Goal: Information Seeking & Learning: Learn about a topic

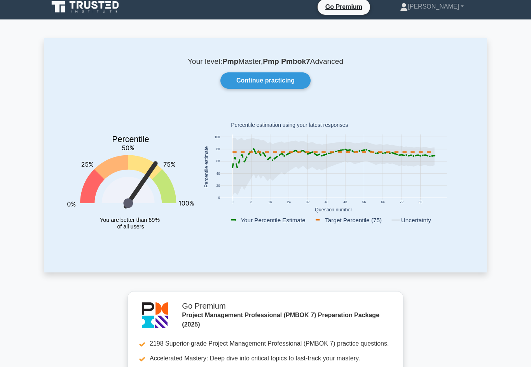
scroll to position [8, 0]
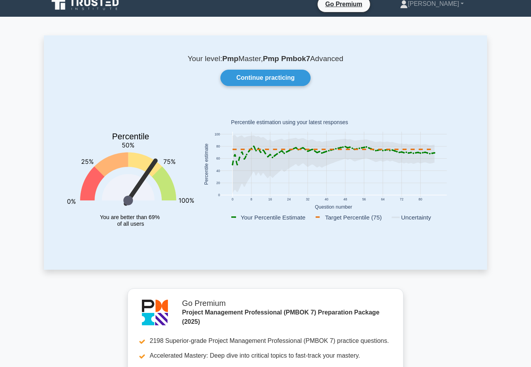
click at [272, 79] on link "Continue practicing" at bounding box center [266, 78] width 90 height 16
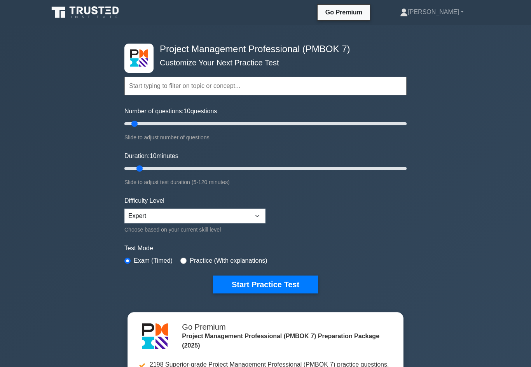
click at [287, 292] on button "Start Practice Test" at bounding box center [265, 284] width 105 height 18
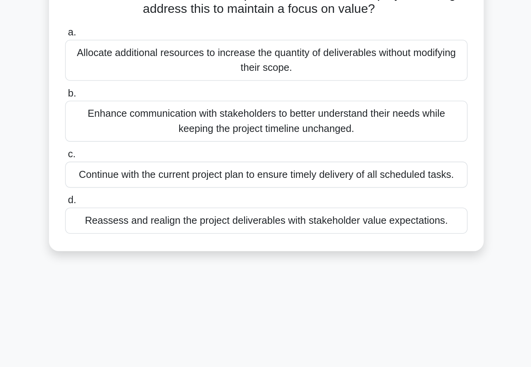
click at [140, 215] on div "Reassess and realign the project deliverables with stakeholder value expectatio…" at bounding box center [266, 223] width 252 height 16
click at [140, 208] on input "d. Reassess and realign the project deliverables with stakeholder value expecta…" at bounding box center [140, 210] width 0 height 5
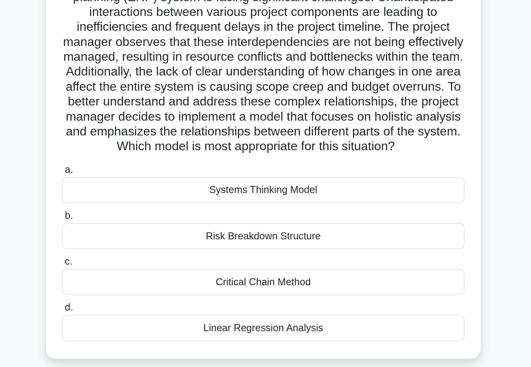
click at [140, 185] on div "Systems Thinking Model" at bounding box center [266, 193] width 252 height 16
click at [140, 178] on input "a. Systems Thinking Model" at bounding box center [140, 180] width 0 height 5
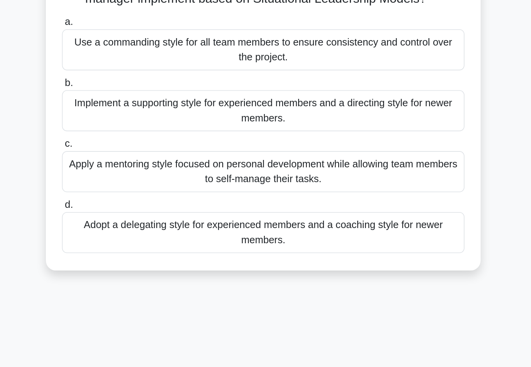
scroll to position [19, 0]
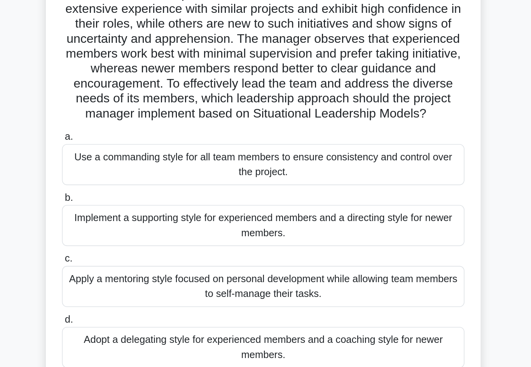
click at [140, 185] on div "Implement a supporting style for experienced members and a directing style for …" at bounding box center [266, 198] width 252 height 26
click at [140, 178] on input "b. Implement a supporting style for experienced members and a directing style f…" at bounding box center [140, 180] width 0 height 5
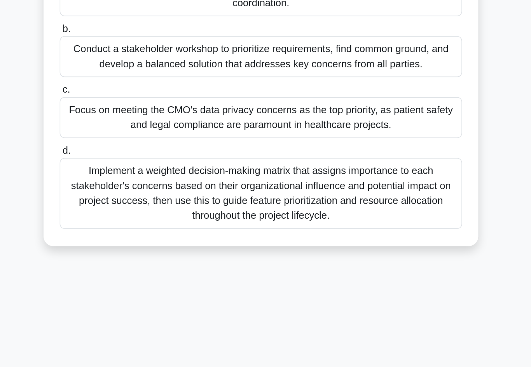
scroll to position [53, 0]
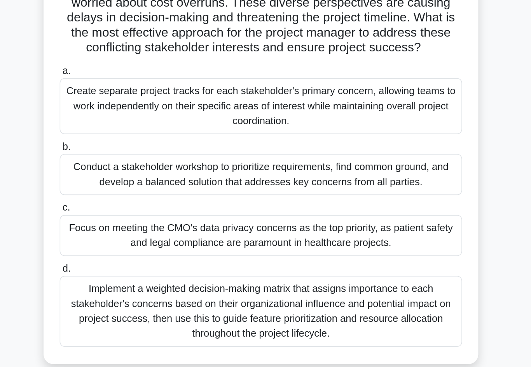
click at [140, 151] on div "Conduct a stakeholder workshop to prioritize requirements, find common ground, …" at bounding box center [266, 164] width 252 height 26
click at [140, 144] on input "b. Conduct a stakeholder workshop to prioritize requirements, find common groun…" at bounding box center [140, 146] width 0 height 5
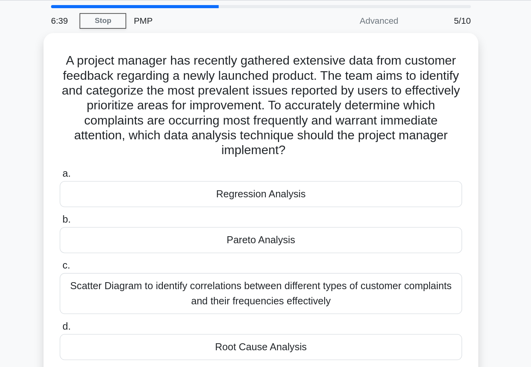
scroll to position [0, 0]
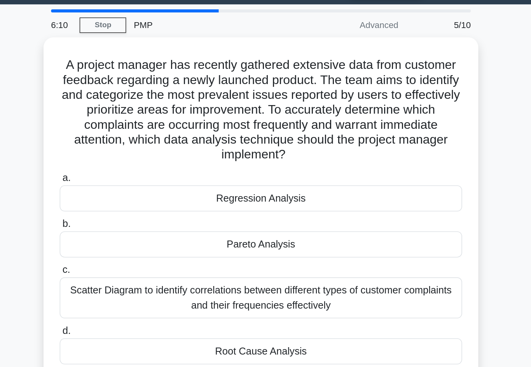
click at [140, 167] on div "Pareto Analysis" at bounding box center [266, 175] width 252 height 16
click at [140, 162] on input "b. Pareto Analysis" at bounding box center [140, 162] width 0 height 5
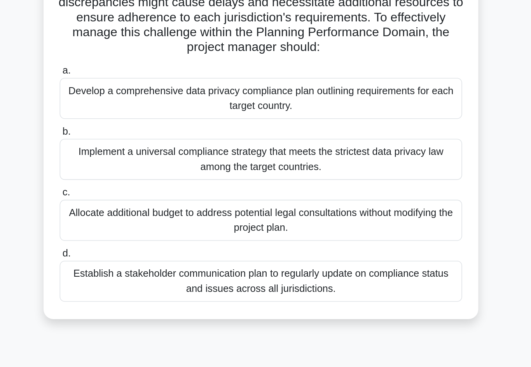
click at [140, 252] on div "Establish a stakeholder communication plan to regularly update on compliance st…" at bounding box center [266, 265] width 252 height 26
click at [140, 245] on input "d. Establish a stakeholder communication plan to regularly update on compliance…" at bounding box center [140, 247] width 0 height 5
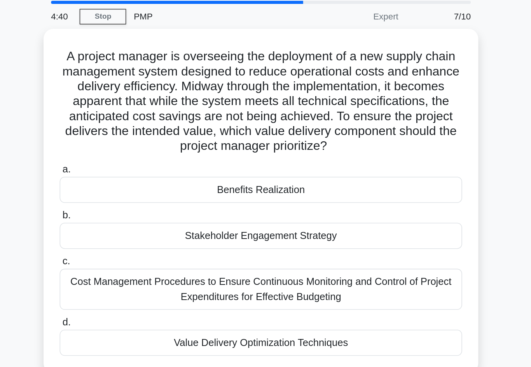
click at [140, 138] on div "Benefits Realization" at bounding box center [266, 146] width 252 height 16
click at [140, 131] on input "a. Benefits Realization" at bounding box center [140, 133] width 0 height 5
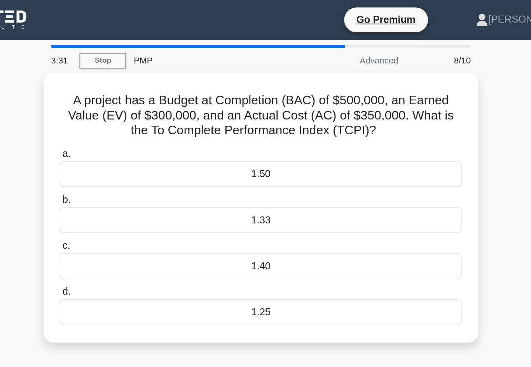
click at [140, 198] on div "1.25" at bounding box center [266, 195] width 252 height 16
click at [140, 185] on input "d. 1.25" at bounding box center [140, 182] width 0 height 5
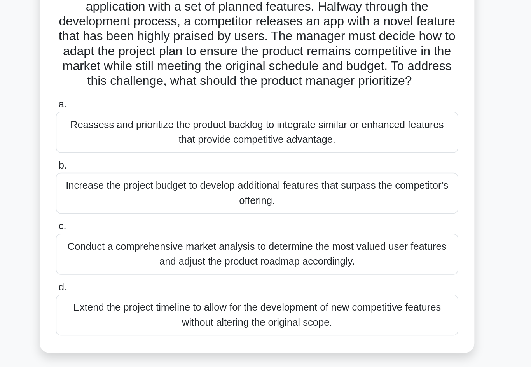
click at [140, 214] on div "Conduct a comprehensive market analysis to determine the most valued user featu…" at bounding box center [266, 227] width 252 height 26
click at [140, 207] on input "c. Conduct a comprehensive market analysis to determine the most valued user fe…" at bounding box center [140, 209] width 0 height 5
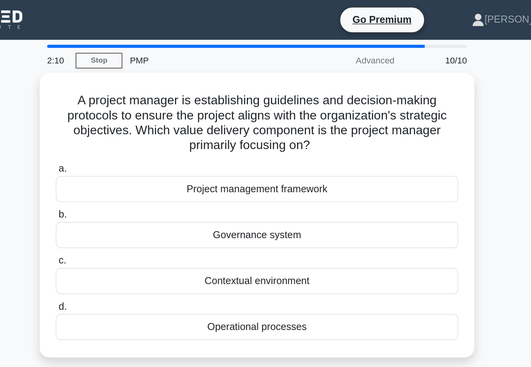
click at [140, 145] on div "Governance system" at bounding box center [266, 147] width 252 height 16
click at [140, 137] on input "b. Governance system" at bounding box center [140, 134] width 0 height 5
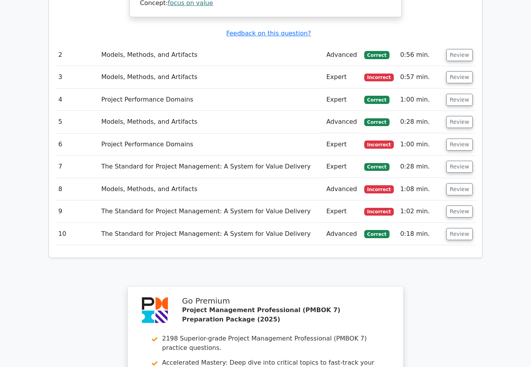
scroll to position [926, 0]
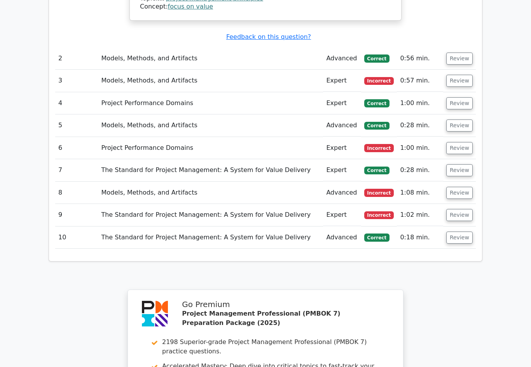
click at [470, 209] on button "Review" at bounding box center [460, 215] width 26 height 12
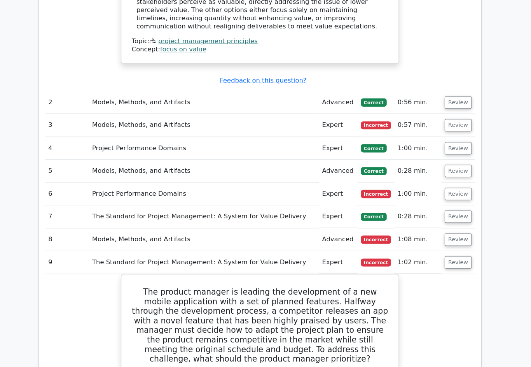
scroll to position [884, 0]
click at [453, 229] on button "Review" at bounding box center [460, 235] width 26 height 12
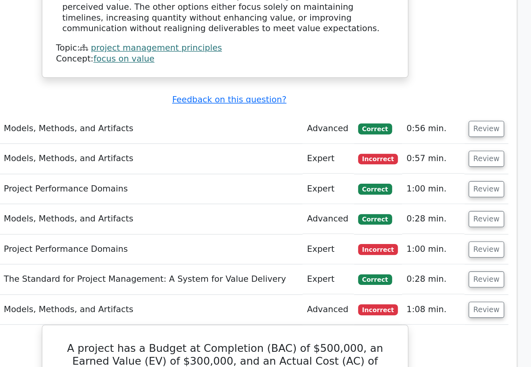
scroll to position [885, 0]
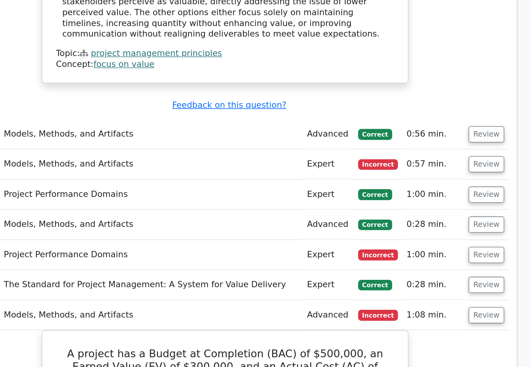
click at [447, 205] on button "Review" at bounding box center [460, 211] width 26 height 12
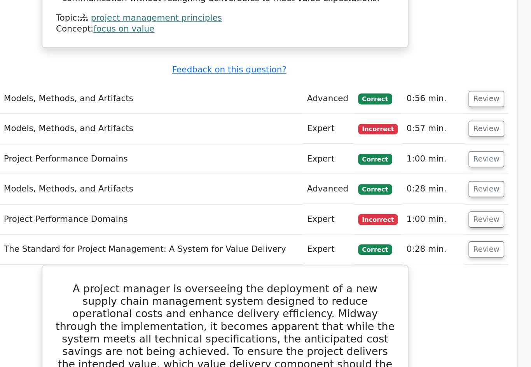
scroll to position [909, 0]
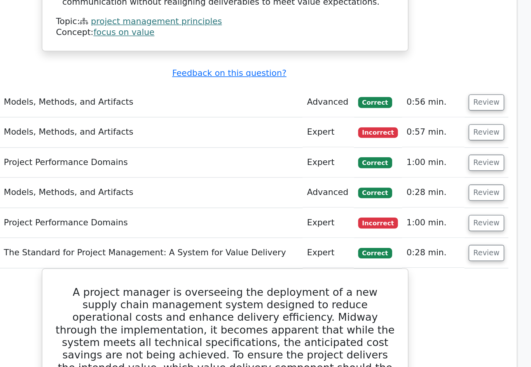
click at [447, 160] on button "Review" at bounding box center [460, 166] width 26 height 12
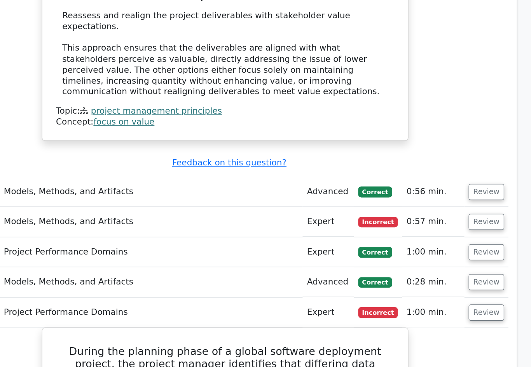
scroll to position [835, 0]
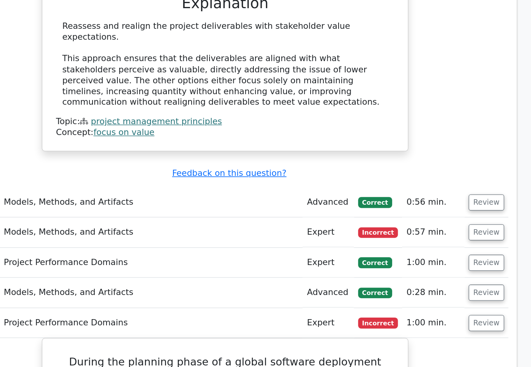
click at [447, 211] on button "Review" at bounding box center [460, 217] width 26 height 12
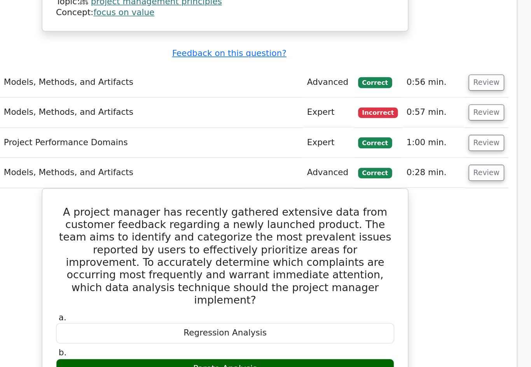
scroll to position [839, 0]
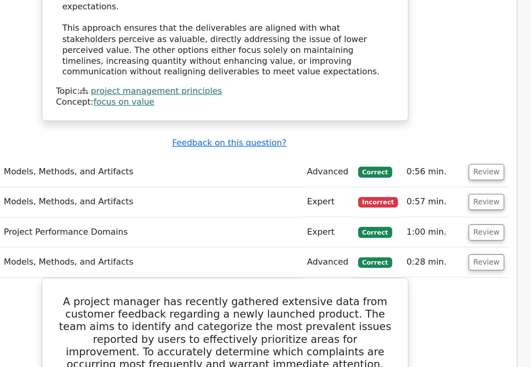
click at [447, 184] on button "Review" at bounding box center [460, 190] width 26 height 12
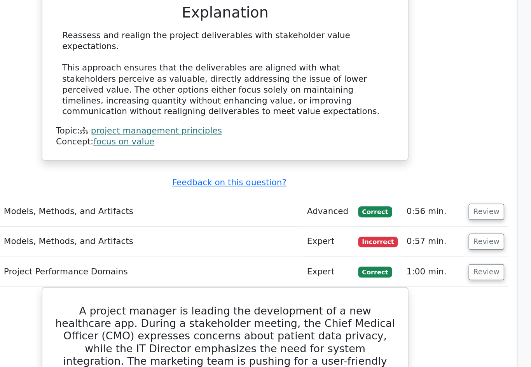
scroll to position [810, 0]
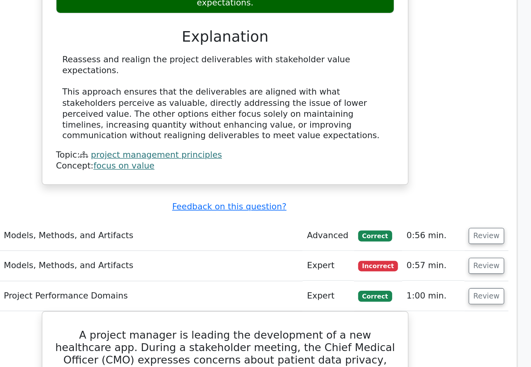
click at [447, 191] on button "Review" at bounding box center [460, 197] width 26 height 12
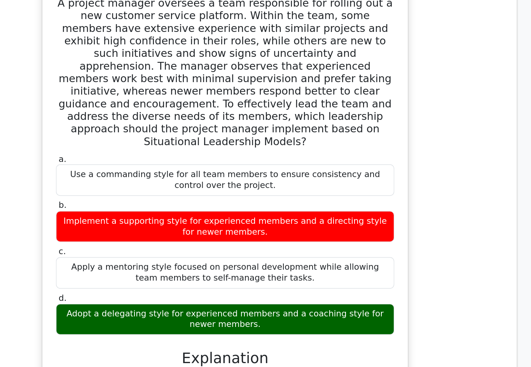
scroll to position [950, 0]
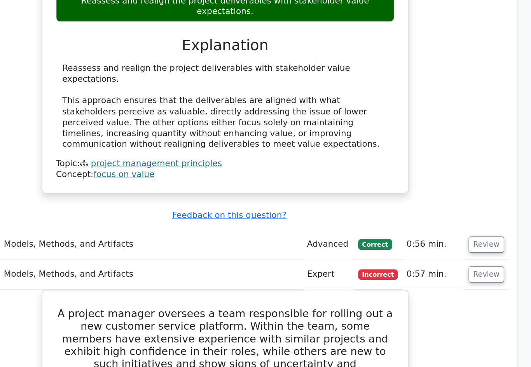
click at [447, 175] on button "Review" at bounding box center [460, 181] width 26 height 12
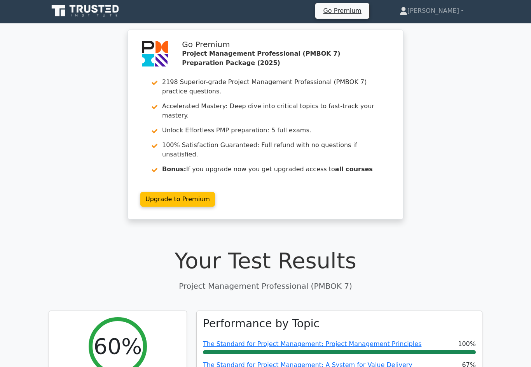
scroll to position [0, 0]
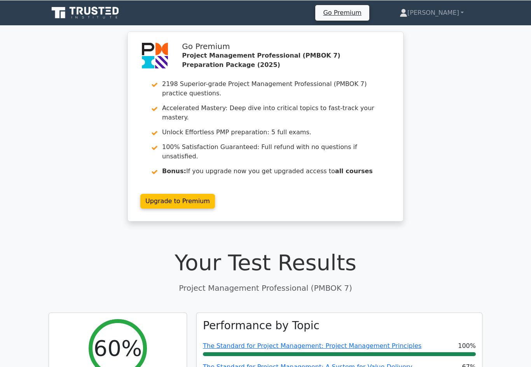
click at [448, 16] on link "[PERSON_NAME]" at bounding box center [432, 13] width 102 height 16
click at [431, 31] on link "Profile" at bounding box center [412, 31] width 61 height 12
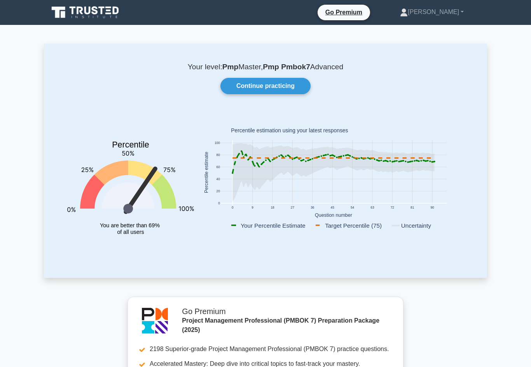
click at [288, 90] on link "Continue practicing" at bounding box center [266, 86] width 90 height 16
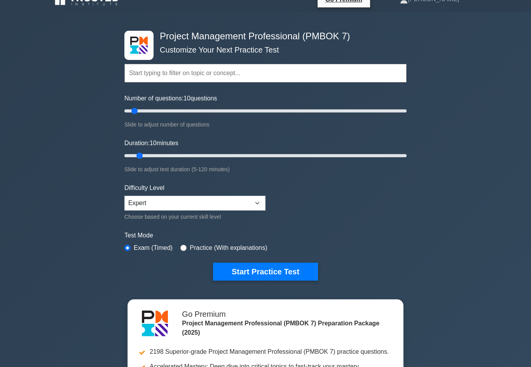
scroll to position [16, 0]
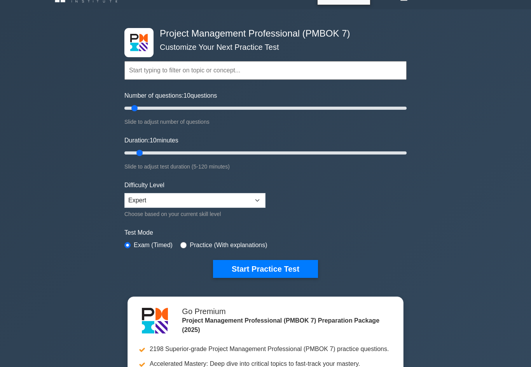
click at [241, 273] on button "Start Practice Test" at bounding box center [265, 269] width 105 height 18
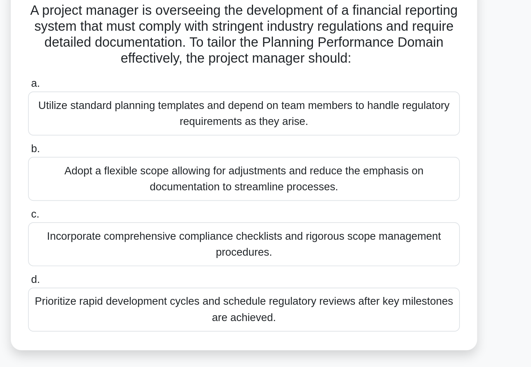
click at [140, 186] on div "Incorporate comprehensive compliance checklists and rigorous scope management p…" at bounding box center [266, 199] width 252 height 26
click at [140, 179] on input "c. Incorporate comprehensive compliance checklists and rigorous scope managemen…" at bounding box center [140, 181] width 0 height 5
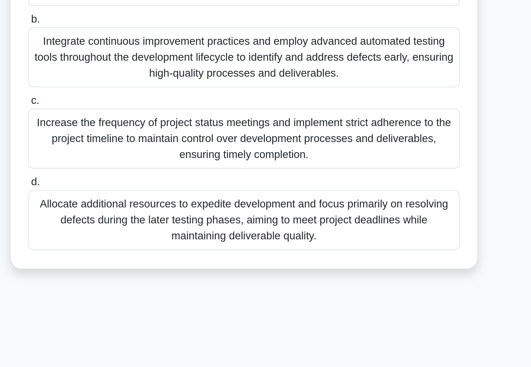
scroll to position [53, 0]
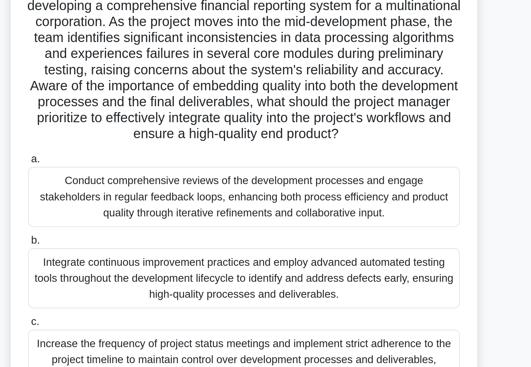
click at [140, 134] on div "Conduct comprehensive reviews of the development processes and engage stakehold…" at bounding box center [266, 130] width 252 height 35
click at [140, 111] on input "a. Conduct comprehensive reviews of the development processes and engage stakeh…" at bounding box center [140, 108] width 0 height 5
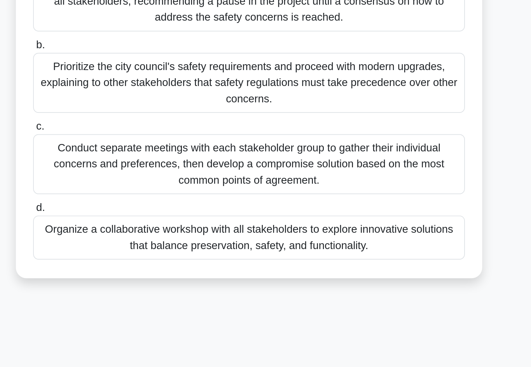
click at [140, 237] on div "Organize a collaborative workshop with all stakeholders to explore innovative s…" at bounding box center [266, 250] width 252 height 26
click at [140, 230] on input "d. Organize a collaborative workshop with all stakeholders to explore innovativ…" at bounding box center [140, 232] width 0 height 5
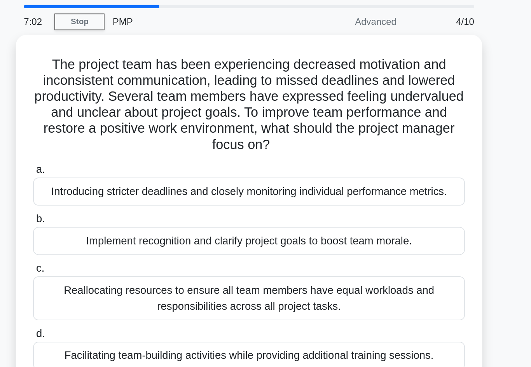
scroll to position [0, 0]
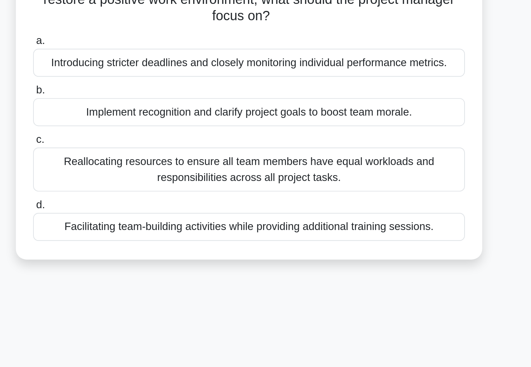
click at [140, 224] on div "Facilitating team-building activities while providing additional training sessi…" at bounding box center [266, 232] width 252 height 16
click at [140, 217] on input "d. Facilitating team-building activities while providing additional training se…" at bounding box center [140, 219] width 0 height 5
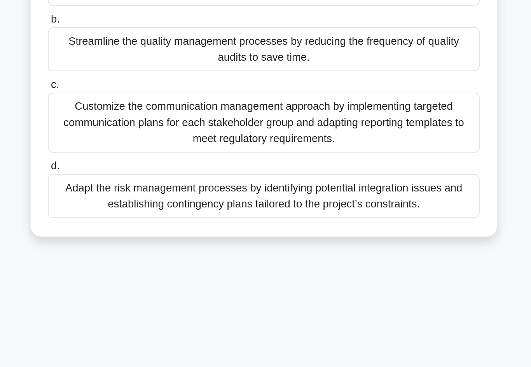
scroll to position [53, 0]
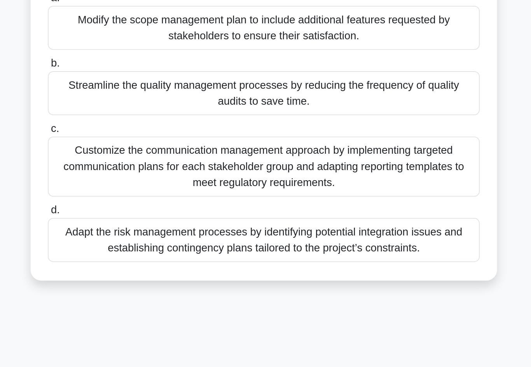
click at [140, 198] on div "Customize the communication management approach by implementing targeted commun…" at bounding box center [266, 215] width 252 height 35
click at [140, 191] on input "c. Customize the communication management approach by implementing targeted com…" at bounding box center [140, 193] width 0 height 5
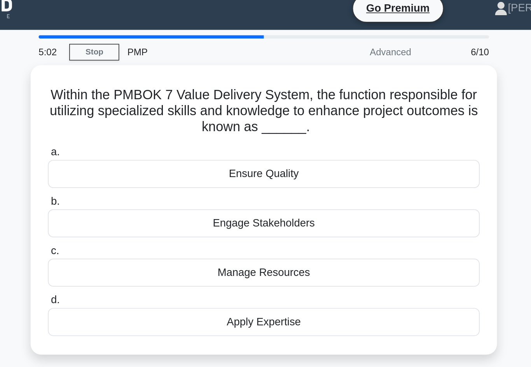
scroll to position [0, 0]
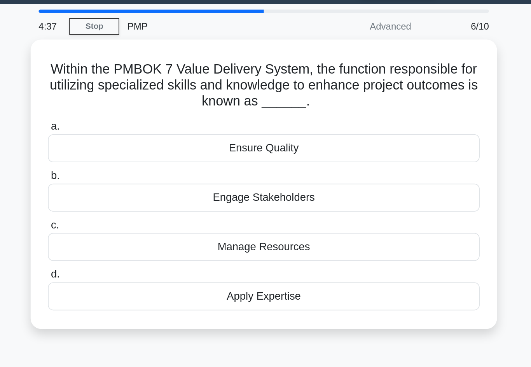
click at [140, 158] on div "Manage Resources" at bounding box center [266, 166] width 252 height 16
click at [140, 151] on input "c. Manage Resources" at bounding box center [140, 153] width 0 height 5
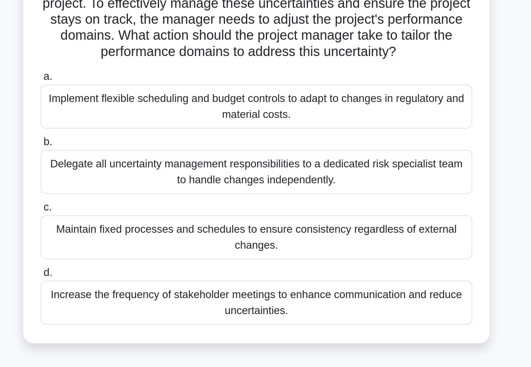
click at [140, 243] on div "Increase the frequency of stakeholder meetings to enhance communication and red…" at bounding box center [266, 256] width 252 height 26
click at [140, 236] on input "d. Increase the frequency of stakeholder meetings to enhance communication and …" at bounding box center [140, 238] width 0 height 5
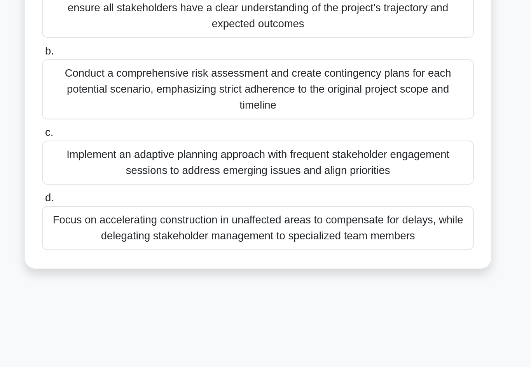
scroll to position [53, 0]
click at [140, 226] on div "Implement an adaptive planning approach with frequent stakeholder engagement se…" at bounding box center [266, 239] width 252 height 26
click at [140, 219] on input "c. Implement an adaptive planning approach with frequent stakeholder engagement…" at bounding box center [140, 221] width 0 height 5
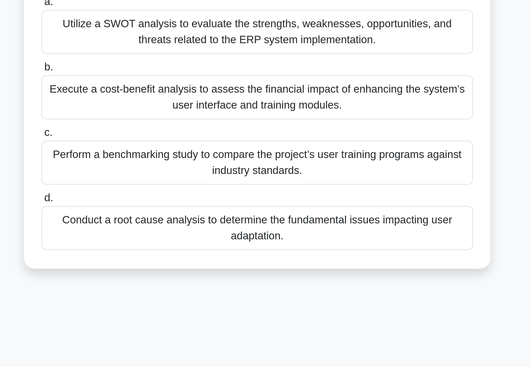
click at [140, 265] on div "Conduct a root cause analysis to determine the fundamental issues impacting use…" at bounding box center [266, 278] width 252 height 26
click at [140, 258] on input "d. Conduct a root cause analysis to determine the fundamental issues impacting …" at bounding box center [140, 260] width 0 height 5
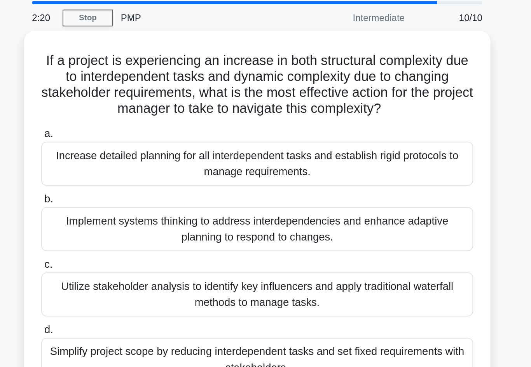
scroll to position [0, 0]
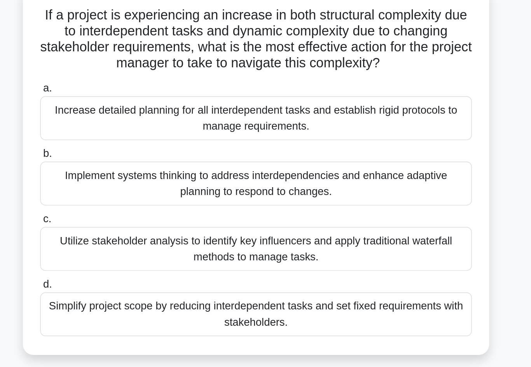
click at [140, 148] on div "Implement systems thinking to address interdependencies and enhance adaptive pl…" at bounding box center [266, 161] width 252 height 26
click at [140, 141] on input "b. Implement systems thinking to address interdependencies and enhance adaptive…" at bounding box center [140, 143] width 0 height 5
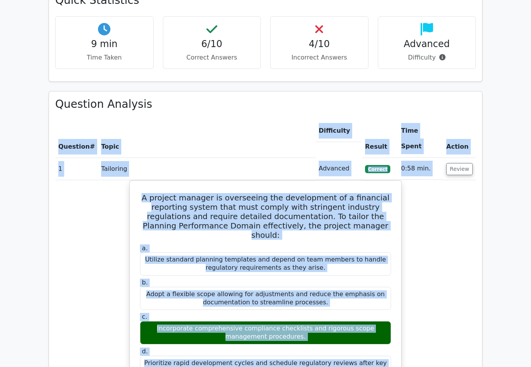
scroll to position [0, 5]
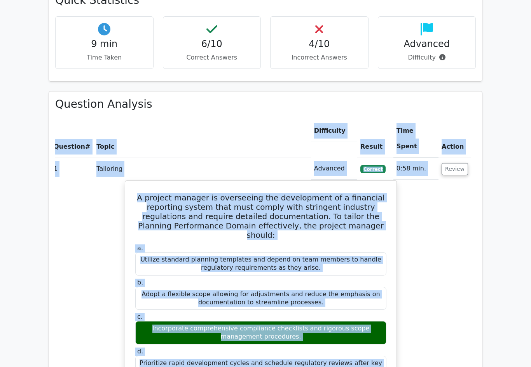
click at [467, 163] on button "Review" at bounding box center [455, 169] width 26 height 12
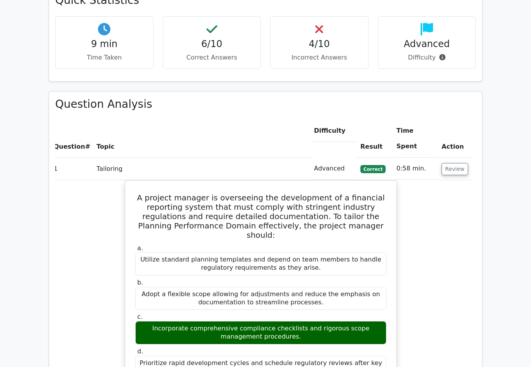
scroll to position [0, 0]
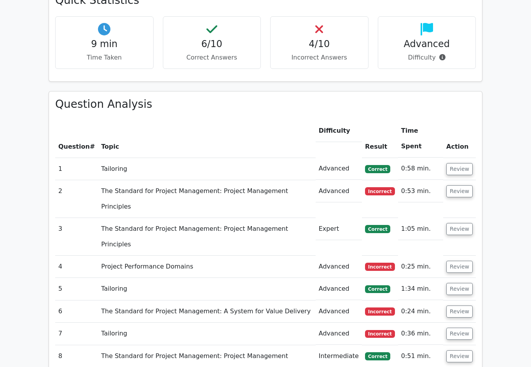
click at [463, 185] on button "Review" at bounding box center [460, 191] width 26 height 12
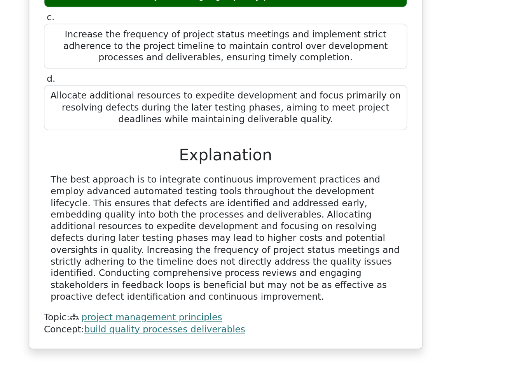
scroll to position [782, 0]
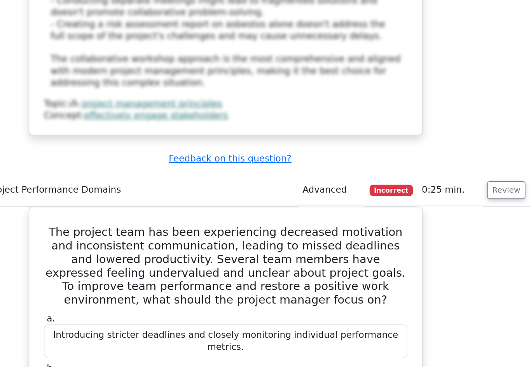
scroll to position [1659, 0]
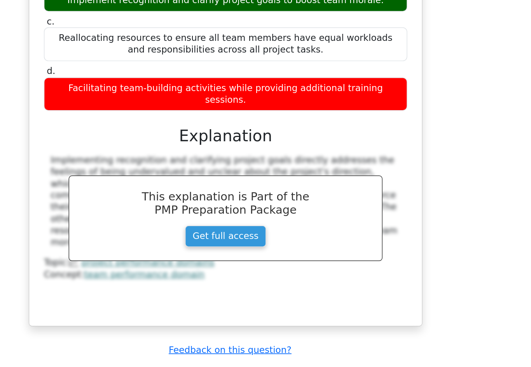
click at [447, 361] on button "Review" at bounding box center [460, 367] width 26 height 12
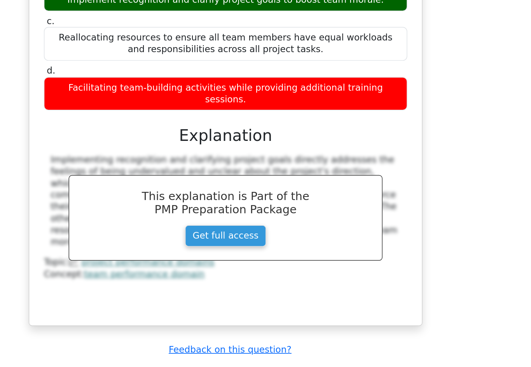
scroll to position [0, 0]
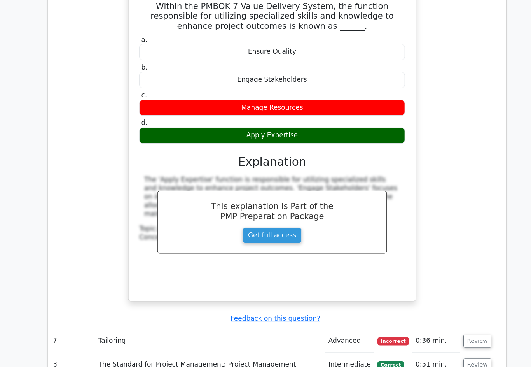
scroll to position [2715, 0]
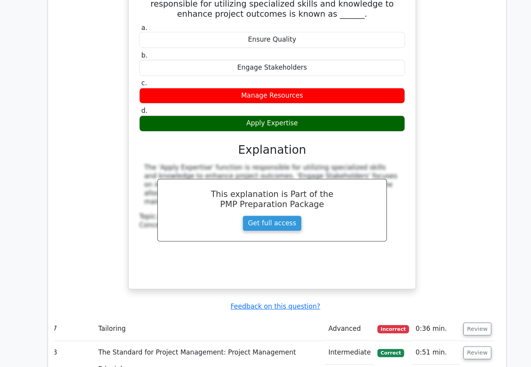
click at [454, 312] on button "Review" at bounding box center [455, 318] width 26 height 12
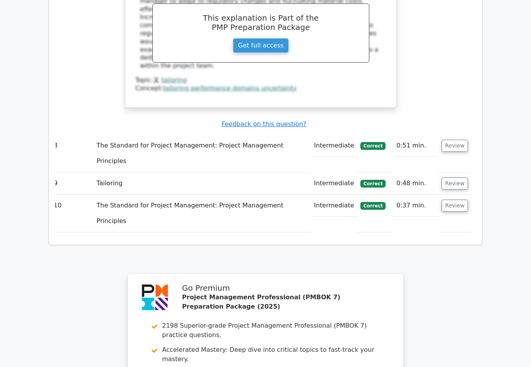
scroll to position [3300, 0]
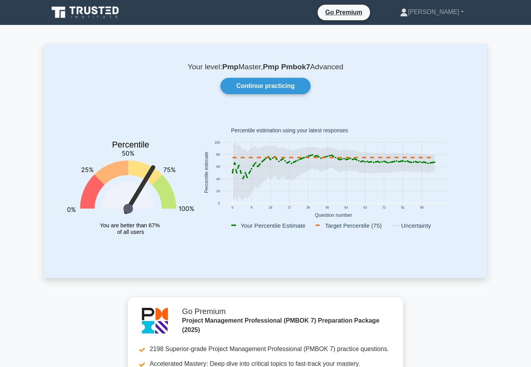
click at [290, 89] on link "Continue practicing" at bounding box center [266, 86] width 90 height 16
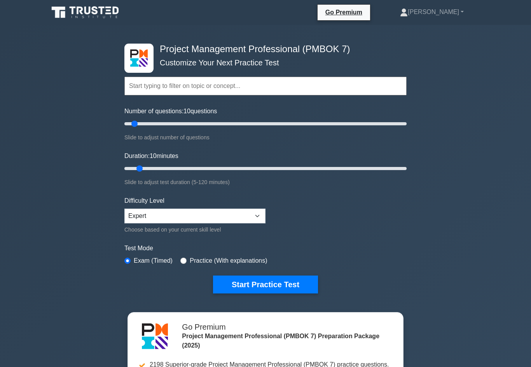
click at [281, 293] on button "Start Practice Test" at bounding box center [265, 284] width 105 height 18
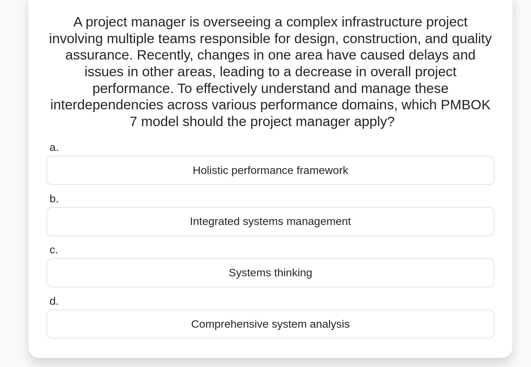
click at [169, 196] on div "Systems thinking" at bounding box center [266, 204] width 252 height 16
click at [140, 189] on input "c. Systems thinking" at bounding box center [140, 191] width 0 height 5
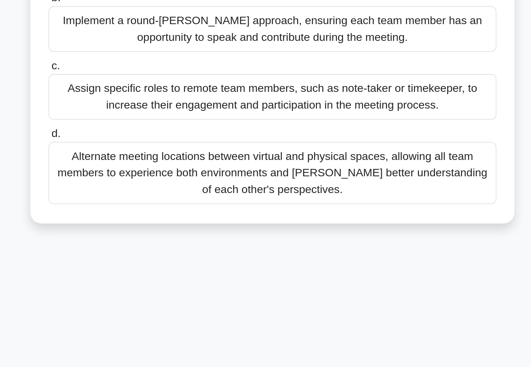
scroll to position [48, 0]
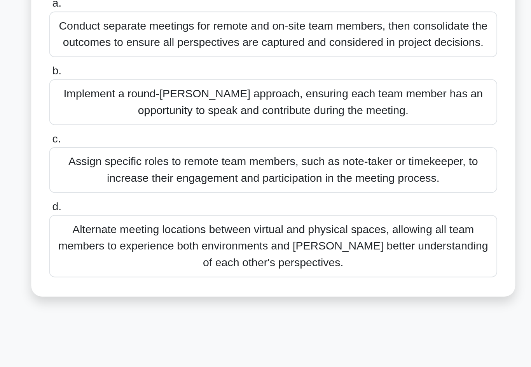
click at [252, 233] on div "Alternate meeting locations between virtual and physical spaces, allowing all t…" at bounding box center [266, 250] width 252 height 35
click at [140, 226] on input "d. Alternate meeting locations between virtual and physical spaces, allowing al…" at bounding box center [140, 228] width 0 height 5
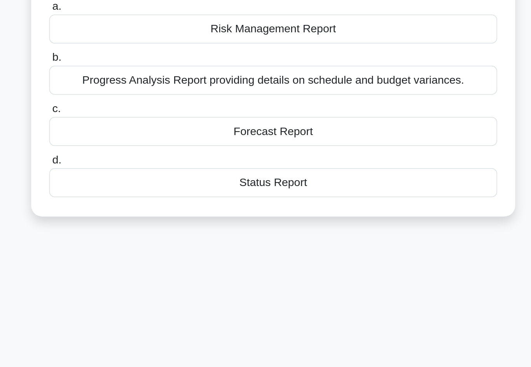
scroll to position [14, 0]
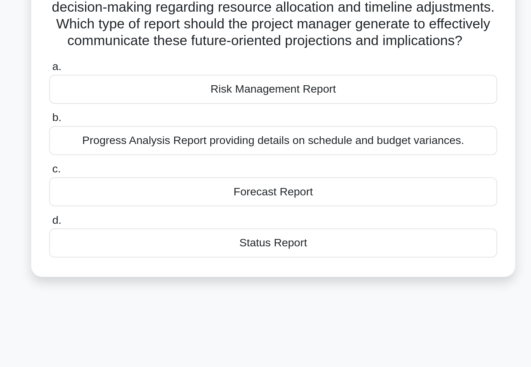
click at [254, 219] on div "Forecast Report" at bounding box center [266, 227] width 252 height 16
click at [140, 212] on input "c. Forecast Report" at bounding box center [140, 214] width 0 height 5
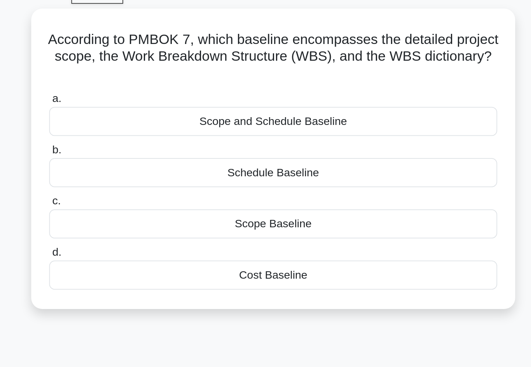
scroll to position [0, 0]
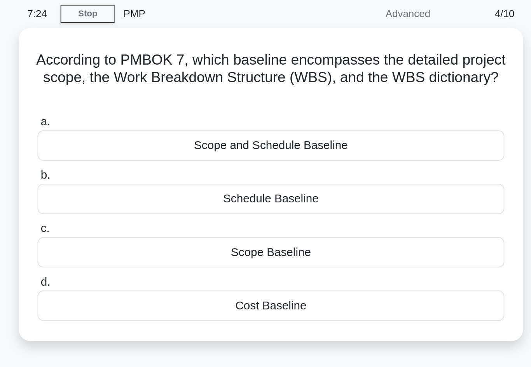
click at [140, 158] on div "Scope Baseline" at bounding box center [266, 166] width 252 height 16
click at [140, 151] on input "c. Scope Baseline" at bounding box center [140, 153] width 0 height 5
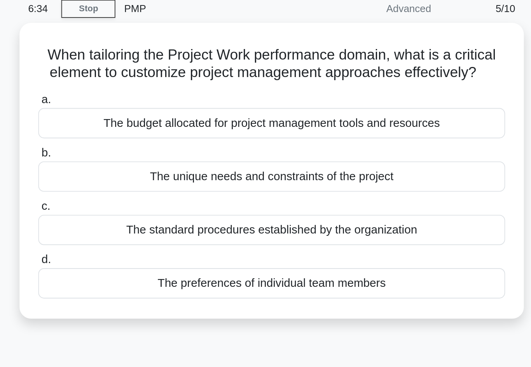
click at [140, 178] on div "The preferences of individual team members" at bounding box center [266, 186] width 252 height 16
click at [140, 171] on input "d. The preferences of individual team members" at bounding box center [140, 173] width 0 height 5
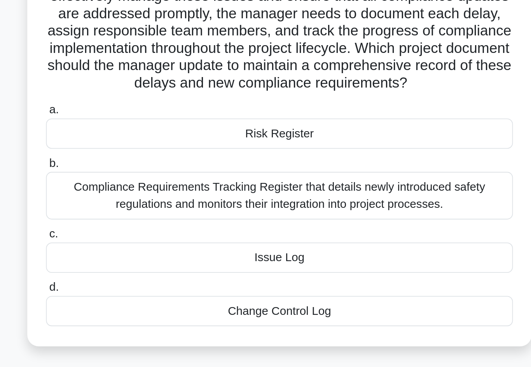
click at [183, 233] on div "Issue Log" at bounding box center [266, 241] width 252 height 16
click at [140, 226] on input "c. Issue Log" at bounding box center [140, 228] width 0 height 5
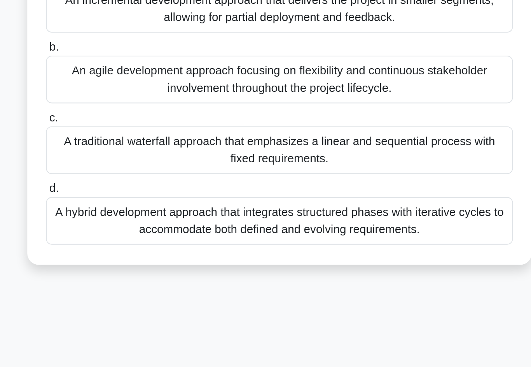
scroll to position [13, 0]
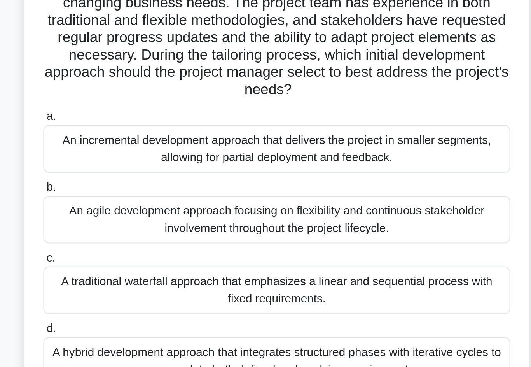
click at [140, 153] on div "An incremental development approach that delivers the project in smaller segmen…" at bounding box center [266, 166] width 252 height 26
click at [140, 146] on input "a. An incremental development approach that delivers the project in smaller seg…" at bounding box center [140, 148] width 0 height 5
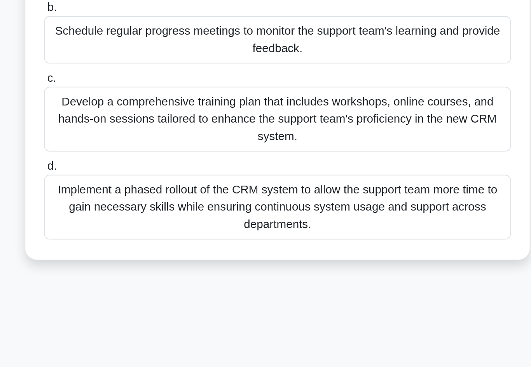
scroll to position [53, 0]
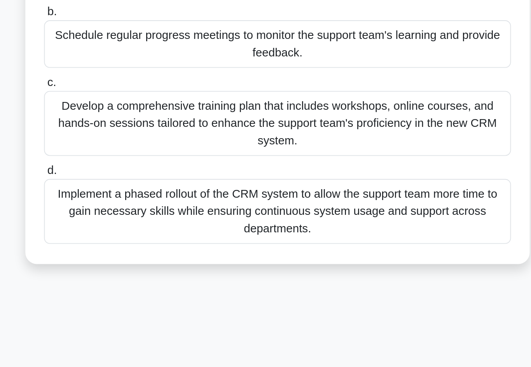
click at [140, 255] on div "Implement a phased rollout of the CRM system to allow the support team more tim…" at bounding box center [266, 272] width 252 height 35
click at [140, 248] on input "d. Implement a phased rollout of the CRM system to allow the support team more …" at bounding box center [140, 250] width 0 height 5
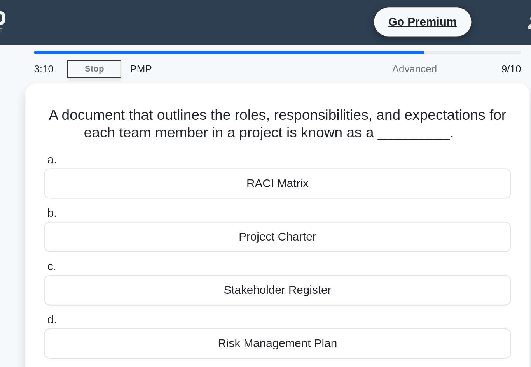
scroll to position [0, 0]
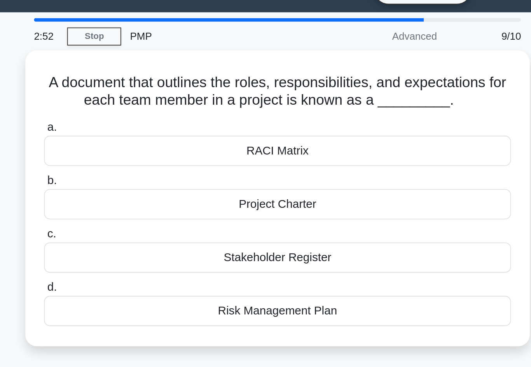
click at [140, 149] on div "Stakeholder Register" at bounding box center [266, 157] width 252 height 16
click at [140, 146] on input "c. Stakeholder Register" at bounding box center [140, 144] width 0 height 5
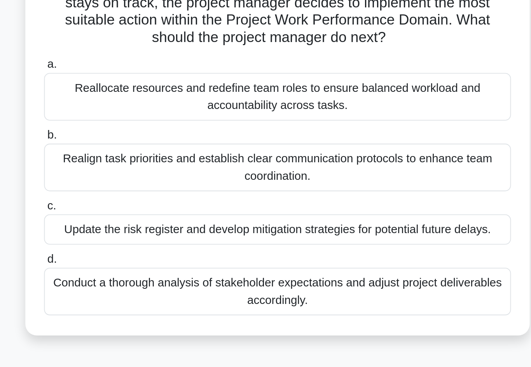
click at [140, 224] on div "Update the risk register and develop mitigation strategies for potential future…" at bounding box center [266, 232] width 252 height 16
click at [140, 217] on input "c. Update the risk register and develop mitigation strategies for potential fut…" at bounding box center [140, 219] width 0 height 5
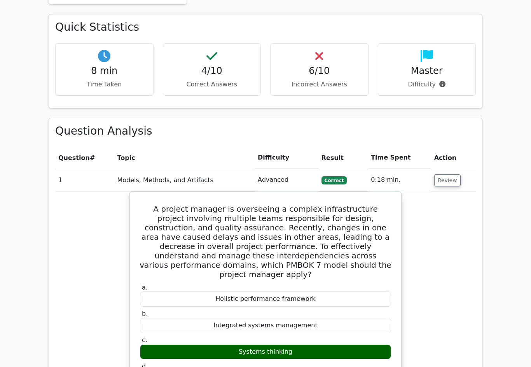
scroll to position [430, 0]
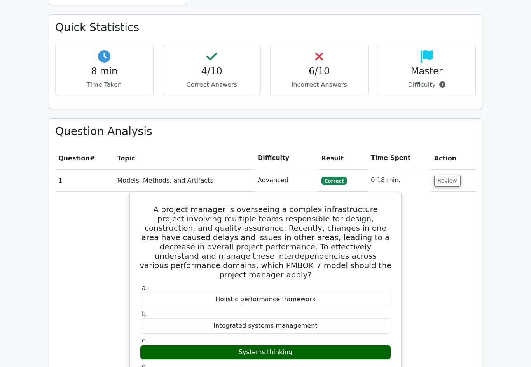
click at [455, 175] on button "Review" at bounding box center [448, 181] width 26 height 12
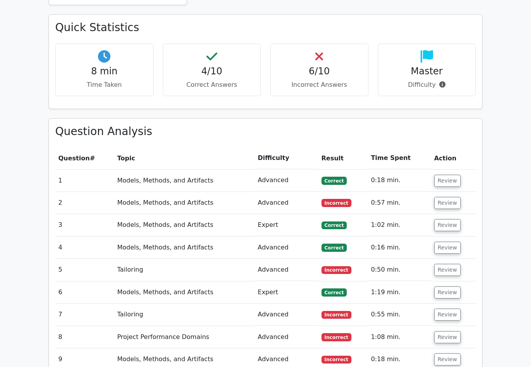
click at [452, 197] on button "Review" at bounding box center [448, 203] width 26 height 12
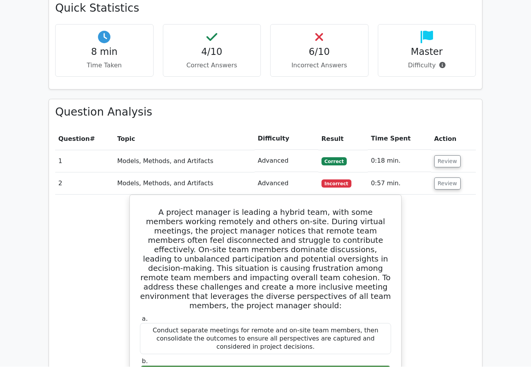
click at [449, 178] on button "Review" at bounding box center [448, 184] width 26 height 12
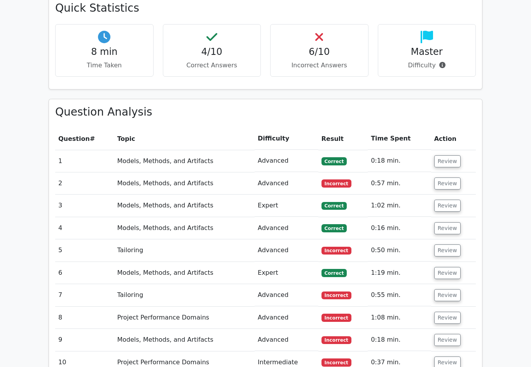
click at [449, 200] on button "Review" at bounding box center [448, 206] width 26 height 12
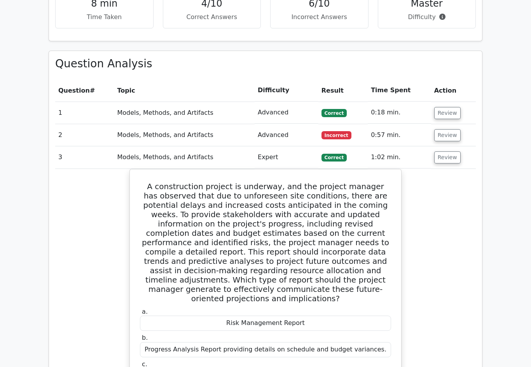
scroll to position [496, 0]
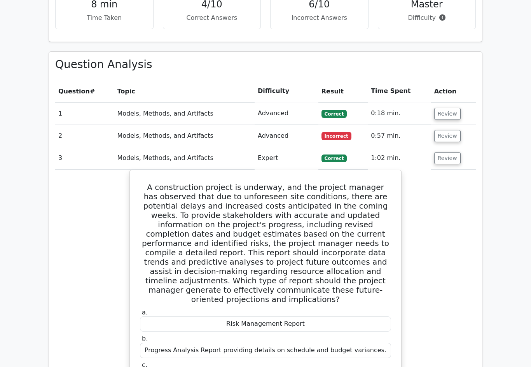
click at [445, 152] on button "Review" at bounding box center [448, 158] width 26 height 12
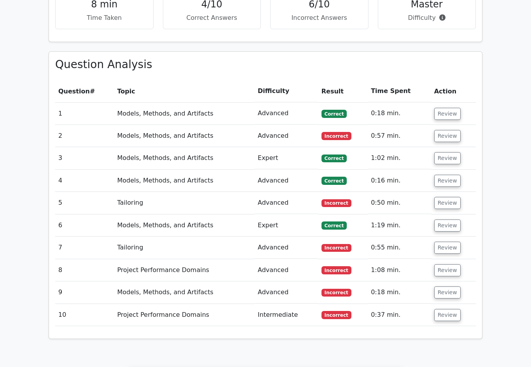
click at [451, 175] on button "Review" at bounding box center [448, 181] width 26 height 12
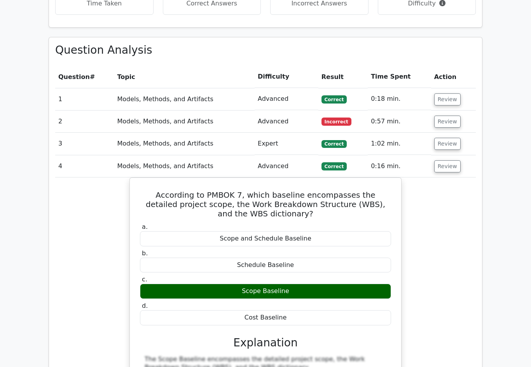
click at [449, 161] on button "Review" at bounding box center [448, 167] width 26 height 12
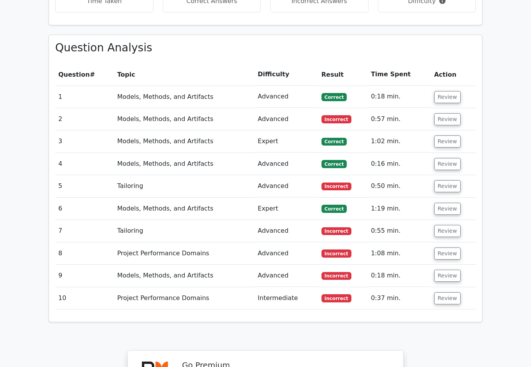
click at [451, 181] on button "Review" at bounding box center [448, 187] width 26 height 12
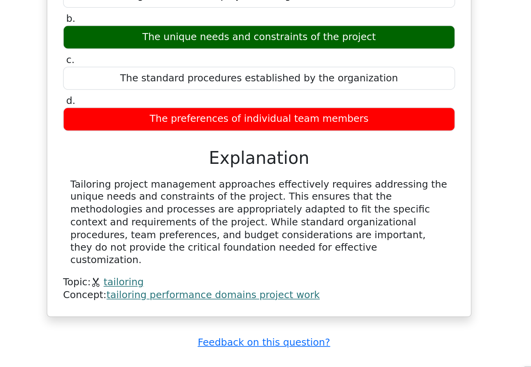
scroll to position [0, 5]
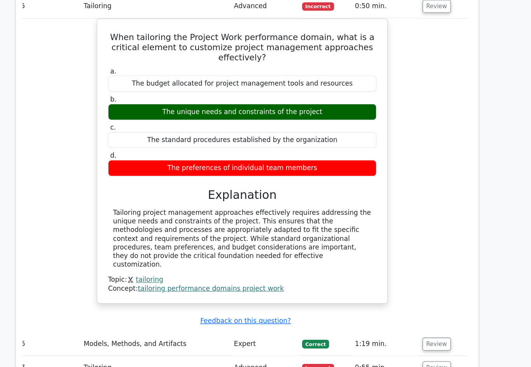
click at [430, 326] on button "Review" at bounding box center [443, 332] width 26 height 12
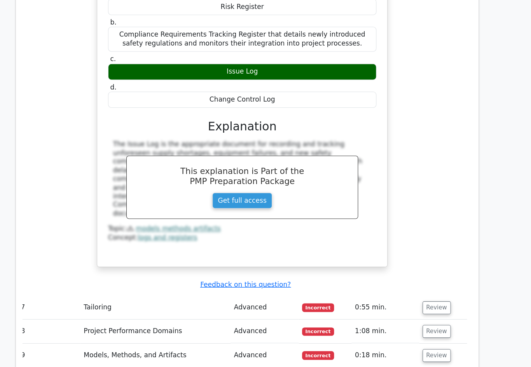
click at [430, 292] on button "Review" at bounding box center [443, 298] width 26 height 12
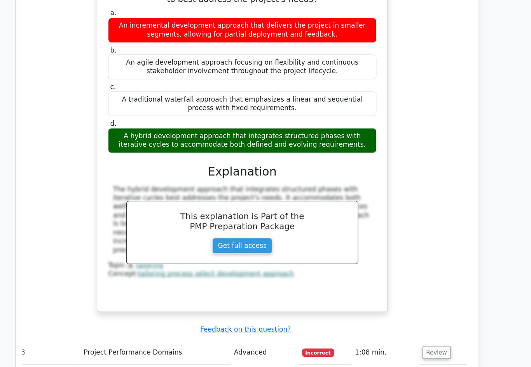
scroll to position [1566, 0]
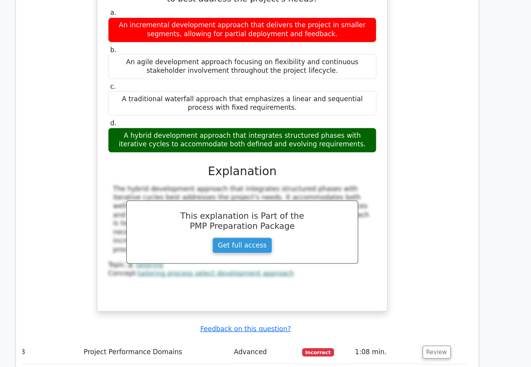
click at [430, 334] on button "Review" at bounding box center [443, 340] width 26 height 12
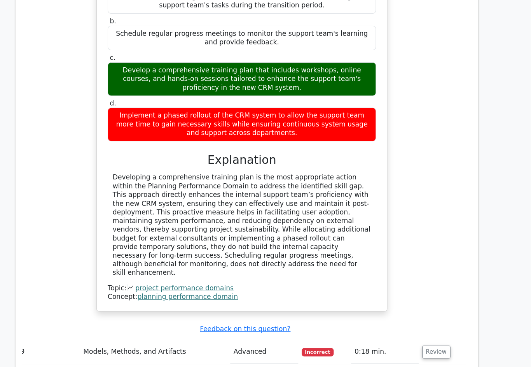
scroll to position [2073, 0]
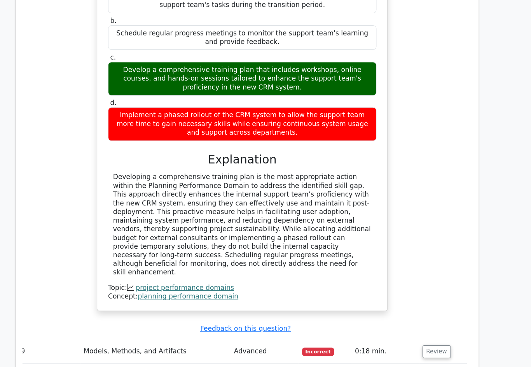
click at [430, 333] on button "Review" at bounding box center [443, 339] width 26 height 12
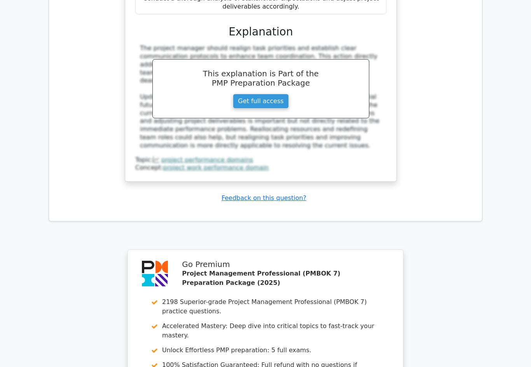
scroll to position [2992, 0]
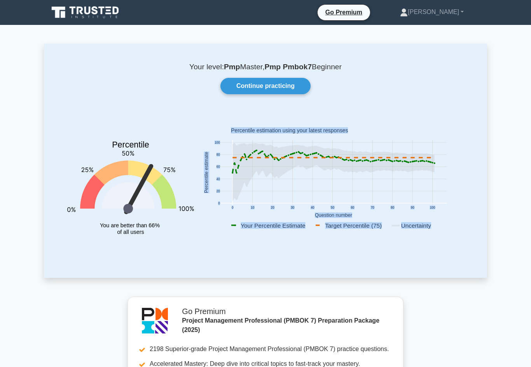
click at [287, 87] on link "Continue practicing" at bounding box center [266, 86] width 90 height 16
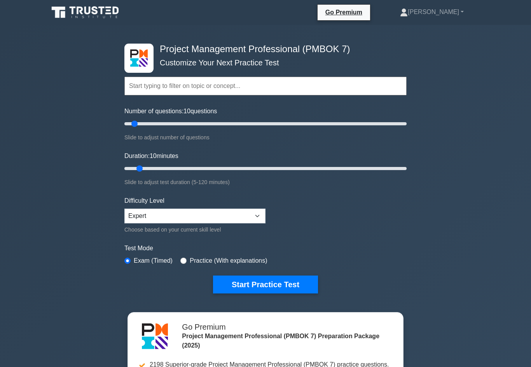
click at [286, 285] on button "Start Practice Test" at bounding box center [265, 284] width 105 height 18
click at [285, 293] on button "Start Practice Test" at bounding box center [265, 284] width 105 height 18
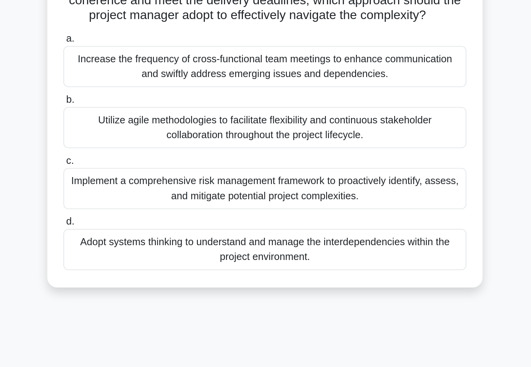
click at [198, 262] on div "Adopt systems thinking to understand and manage the interdependencies within th…" at bounding box center [266, 275] width 252 height 26
click at [140, 255] on input "d. Adopt systems thinking to understand and manage the interdependencies within…" at bounding box center [140, 257] width 0 height 5
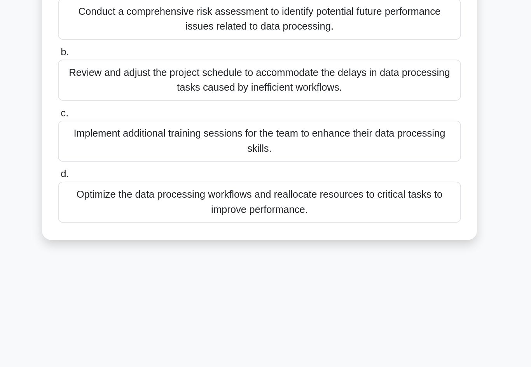
scroll to position [47, 0]
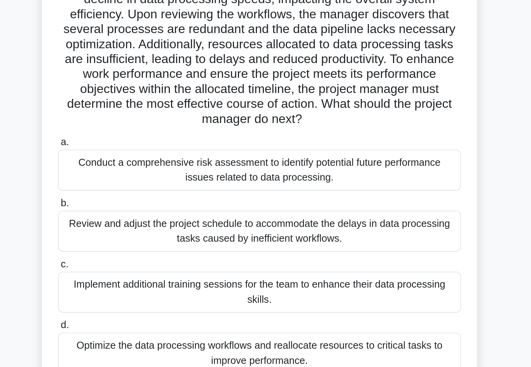
click at [241, 167] on div "Review and adjust the project schedule to accommodate the delays in data proces…" at bounding box center [266, 180] width 252 height 26
click at [140, 160] on input "b. Review and adjust the project schedule to accommodate the delays in data pro…" at bounding box center [140, 162] width 0 height 5
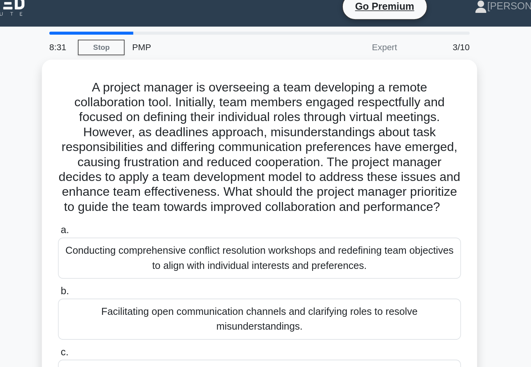
scroll to position [0, 0]
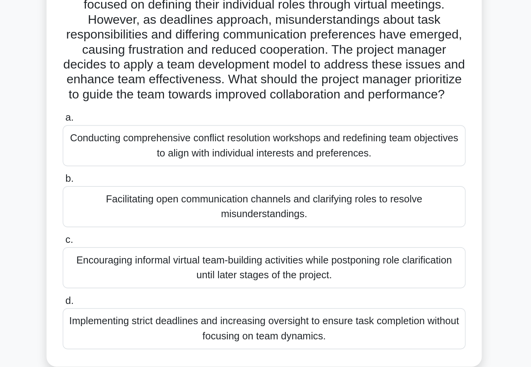
click at [290, 195] on div "Facilitating open communication channels and clarifying roles to resolve misund…" at bounding box center [266, 208] width 252 height 26
click at [140, 188] on input "b. Facilitating open communication channels and clarifying roles to resolve mis…" at bounding box center [140, 190] width 0 height 5
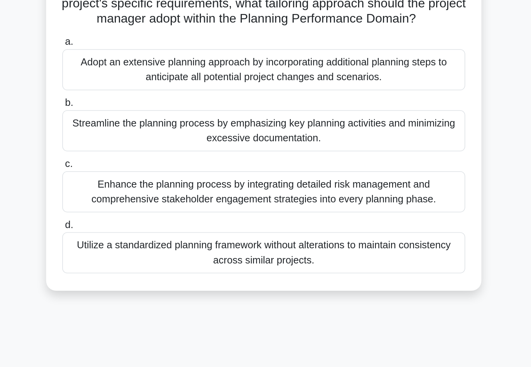
click at [288, 243] on div "Utilize a standardized planning framework without alterations to maintain consi…" at bounding box center [266, 256] width 252 height 26
click at [140, 236] on input "d. Utilize a standardized planning framework without alterations to maintain co…" at bounding box center [140, 238] width 0 height 5
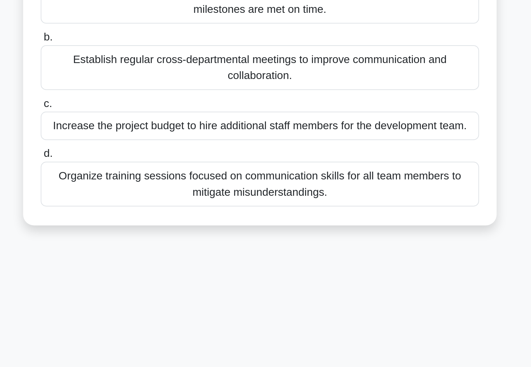
scroll to position [2, 0]
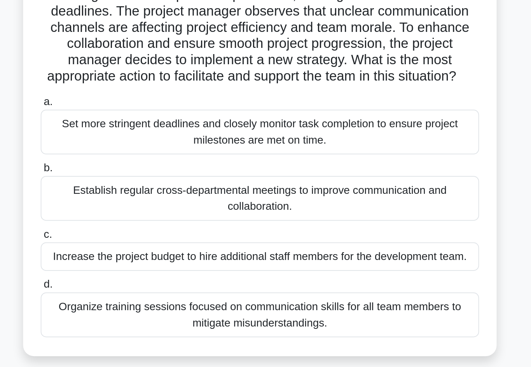
click at [140, 175] on div "Establish regular cross-departmental meetings to improve communication and coll…" at bounding box center [266, 188] width 252 height 26
click at [140, 168] on input "b. Establish regular cross-departmental meetings to improve communication and c…" at bounding box center [140, 170] width 0 height 5
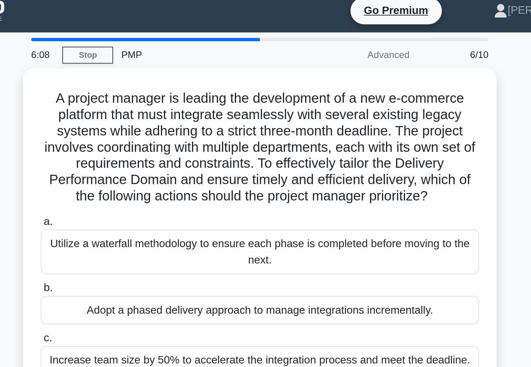
scroll to position [0, 0]
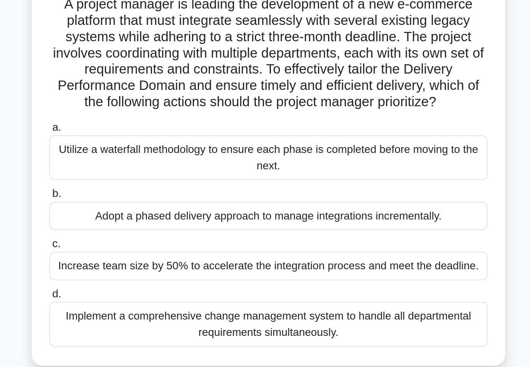
click at [140, 176] on div "Adopt a phased delivery approach to manage integrations incrementally." at bounding box center [266, 184] width 252 height 16
click at [140, 169] on input "b. Adopt a phased delivery approach to manage integrations incrementally." at bounding box center [140, 171] width 0 height 5
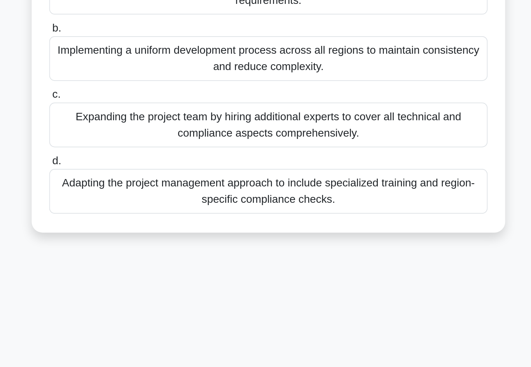
scroll to position [22, 0]
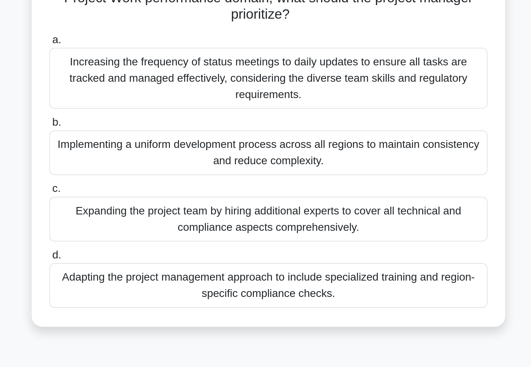
click at [272, 240] on div "Adapting the project management approach to include specialized training and re…" at bounding box center [266, 253] width 252 height 26
click at [140, 233] on input "d. Adapting the project management approach to include specialized training and…" at bounding box center [140, 235] width 0 height 5
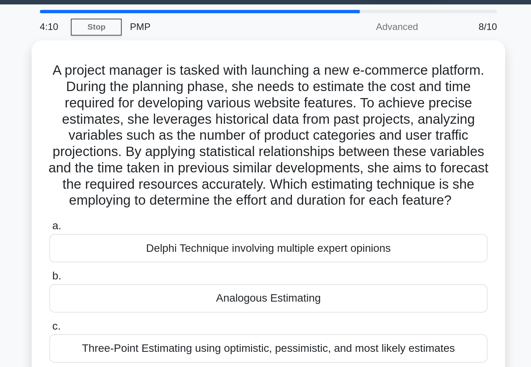
scroll to position [0, 0]
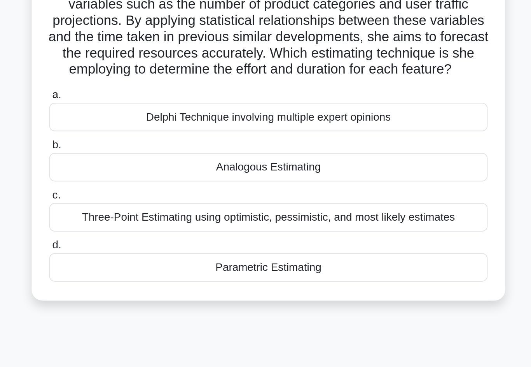
click at [140, 243] on div "Parametric Estimating" at bounding box center [266, 251] width 252 height 16
click at [140, 236] on input "d. Parametric Estimating" at bounding box center [140, 238] width 0 height 5
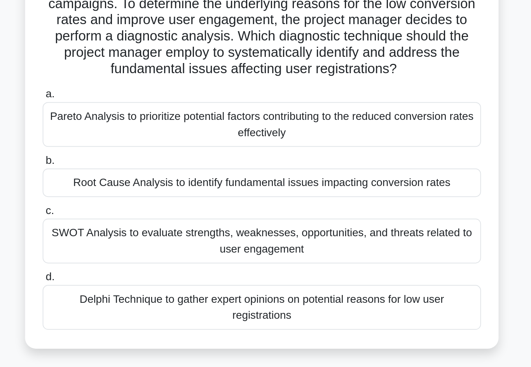
click at [140, 214] on div "SWOT Analysis to evaluate strengths, weaknesses, opportunities, and threats rel…" at bounding box center [266, 227] width 252 height 26
click at [140, 207] on input "c. SWOT Analysis to evaluate strengths, weaknesses, opportunities, and threats …" at bounding box center [140, 209] width 0 height 5
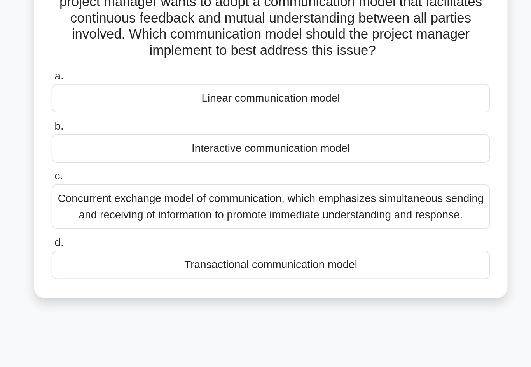
click at [140, 262] on div "Transactional communication model" at bounding box center [266, 270] width 252 height 16
click at [140, 255] on input "d. Transactional communication model" at bounding box center [140, 257] width 0 height 5
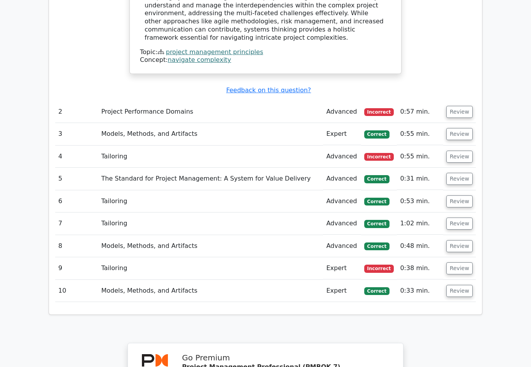
click at [470, 263] on button "Review" at bounding box center [460, 269] width 26 height 12
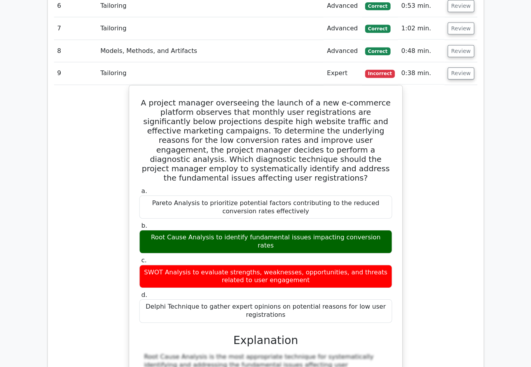
scroll to position [1124, 0]
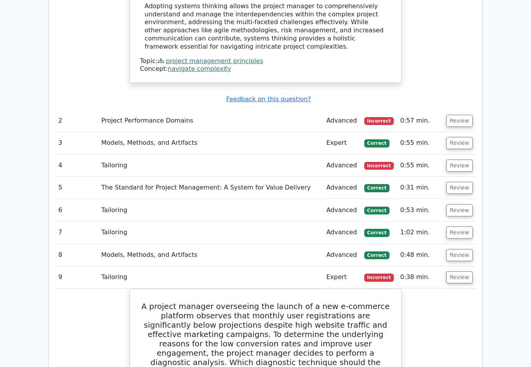
click at [464, 249] on button "Review" at bounding box center [460, 255] width 26 height 12
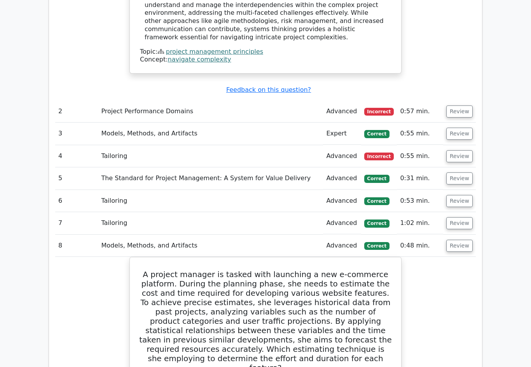
scroll to position [915, 0]
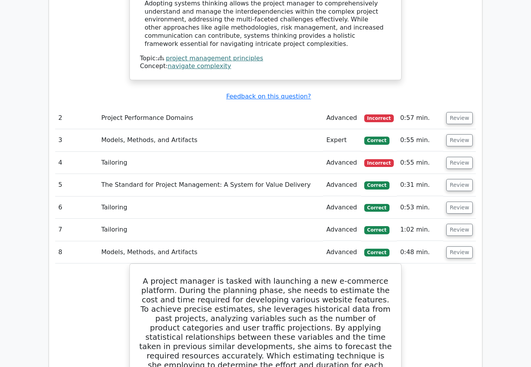
click at [463, 224] on button "Review" at bounding box center [460, 230] width 26 height 12
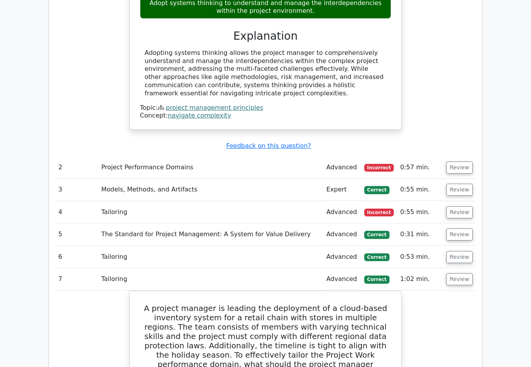
click at [458, 251] on button "Review" at bounding box center [460, 257] width 26 height 12
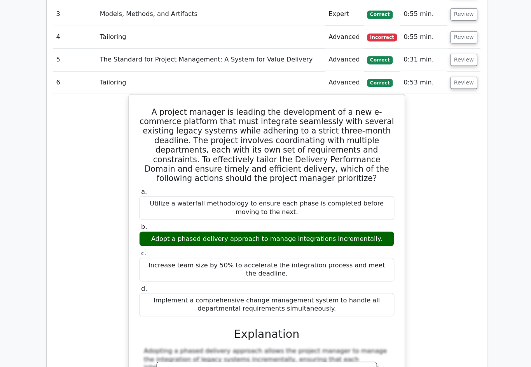
scroll to position [1047, 0]
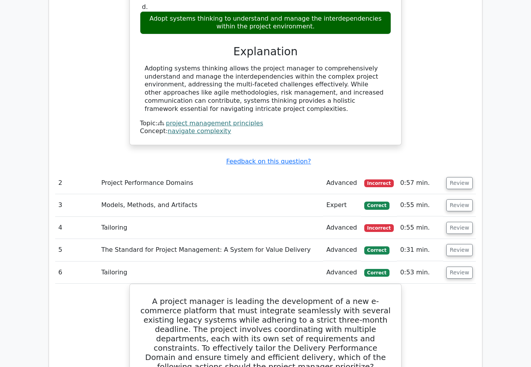
click at [459, 244] on button "Review" at bounding box center [460, 250] width 26 height 12
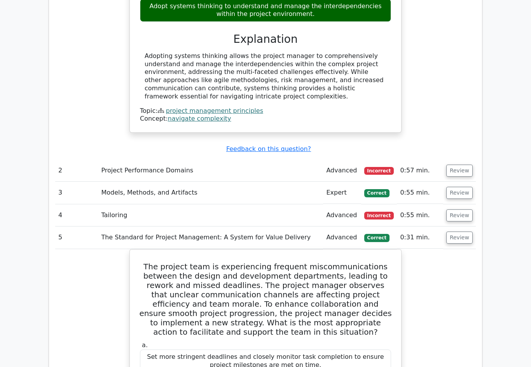
scroll to position [827, 0]
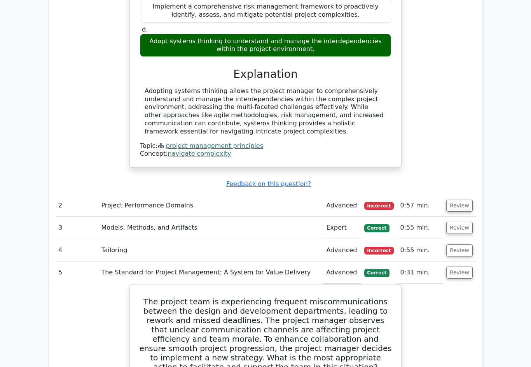
click at [464, 244] on button "Review" at bounding box center [460, 250] width 26 height 12
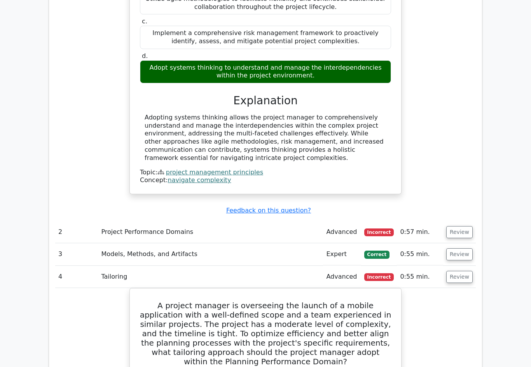
scroll to position [778, 0]
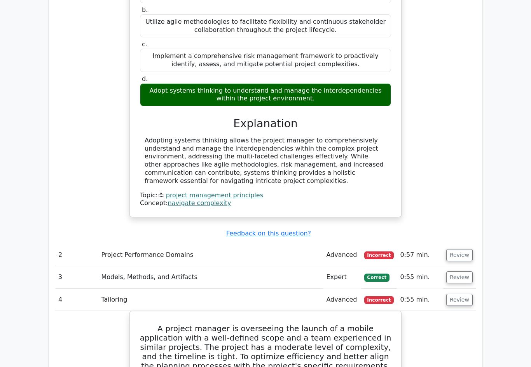
click at [465, 271] on button "Review" at bounding box center [460, 277] width 26 height 12
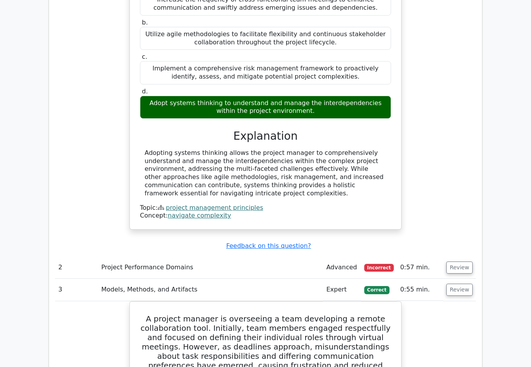
scroll to position [752, 0]
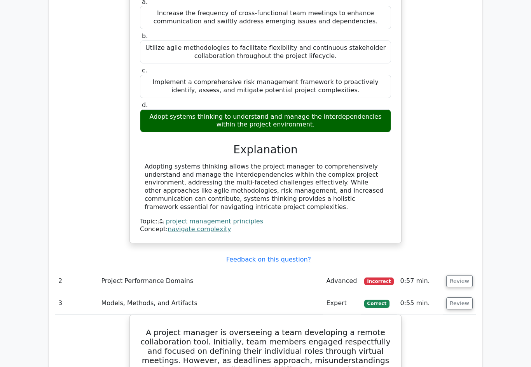
click at [465, 275] on button "Review" at bounding box center [460, 281] width 26 height 12
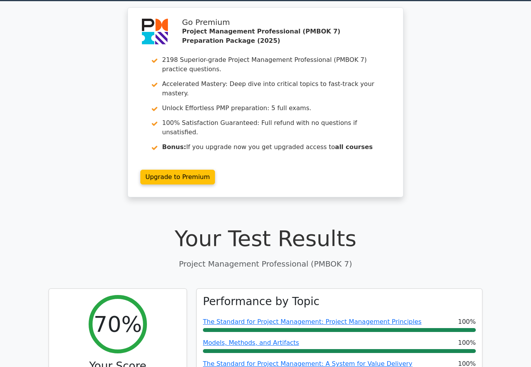
scroll to position [0, 0]
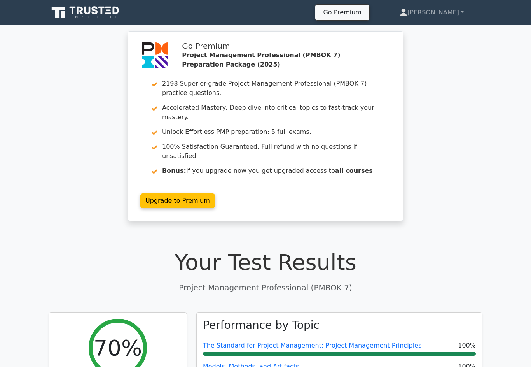
click at [446, 12] on link "[PERSON_NAME]" at bounding box center [432, 13] width 102 height 16
click at [434, 29] on link "Profile" at bounding box center [412, 31] width 61 height 12
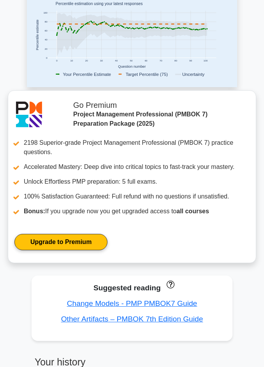
scroll to position [176, 0]
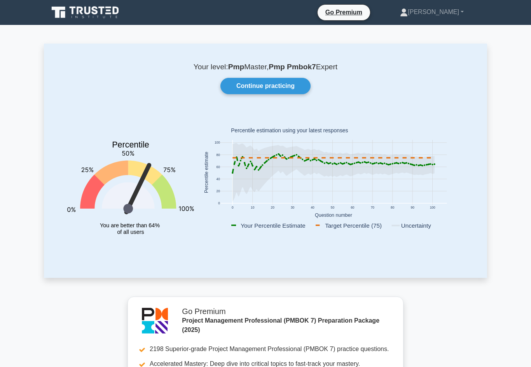
click at [271, 92] on link "Continue practicing" at bounding box center [266, 86] width 90 height 16
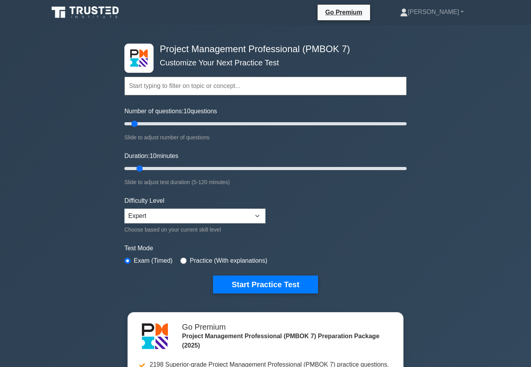
click at [280, 292] on button "Start Practice Test" at bounding box center [265, 284] width 105 height 18
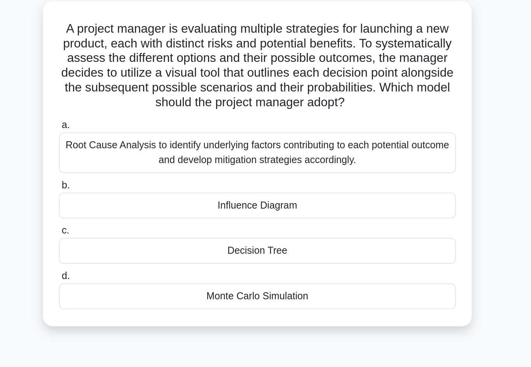
click at [140, 224] on div "Monte Carlo Simulation" at bounding box center [266, 232] width 252 height 16
click at [140, 217] on input "d. Monte Carlo Simulation" at bounding box center [140, 219] width 0 height 5
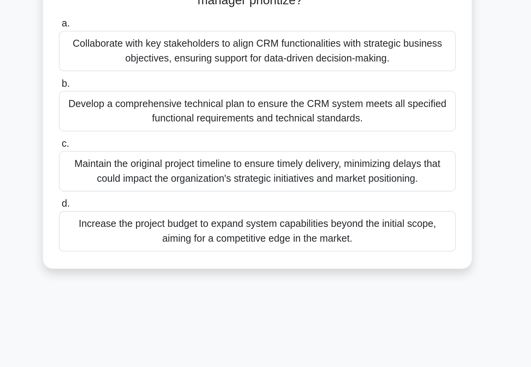
scroll to position [3, 0]
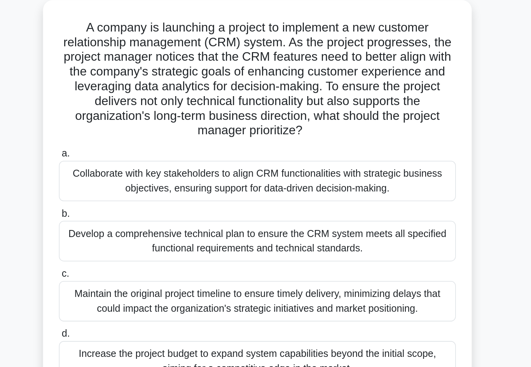
click at [140, 145] on div "Collaborate with key stakeholders to align CRM functionalities with strategic b…" at bounding box center [266, 158] width 252 height 26
click at [140, 138] on input "a. Collaborate with key stakeholders to align CRM functionalities with strategi…" at bounding box center [140, 140] width 0 height 5
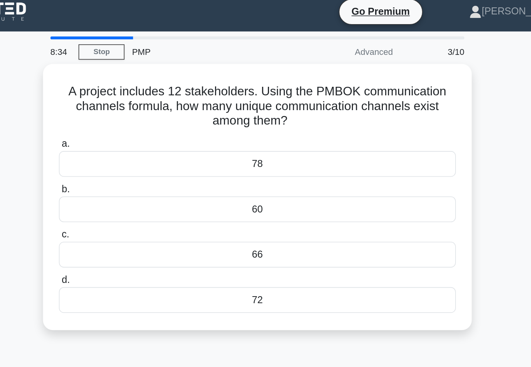
scroll to position [0, 0]
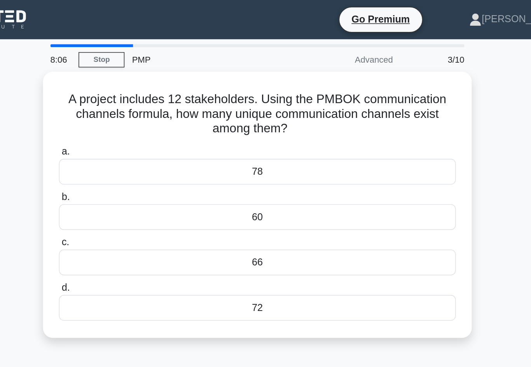
click at [205, 168] on div "66" at bounding box center [266, 166] width 252 height 16
click at [140, 156] on input "c. 66" at bounding box center [140, 153] width 0 height 5
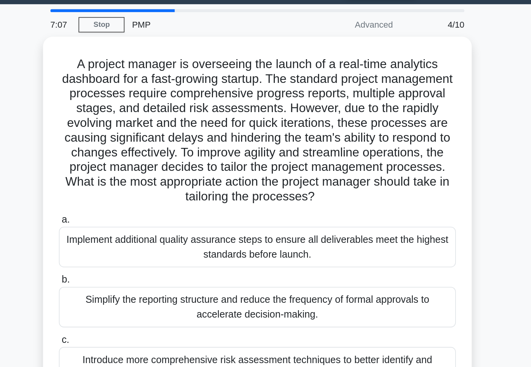
scroll to position [22, 0]
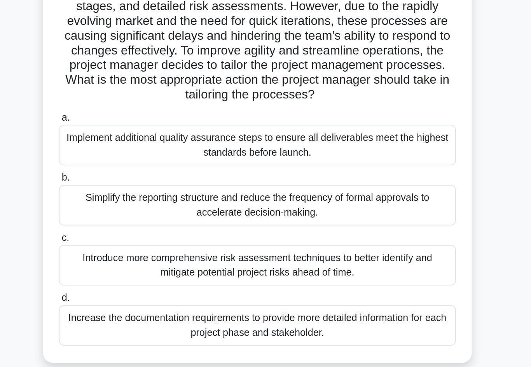
click at [140, 144] on div "Implement additional quality assurance steps to ensure all deliverables meet th…" at bounding box center [266, 157] width 252 height 26
click at [140, 137] on input "a. Implement additional quality assurance steps to ensure all deliverables meet…" at bounding box center [140, 139] width 0 height 5
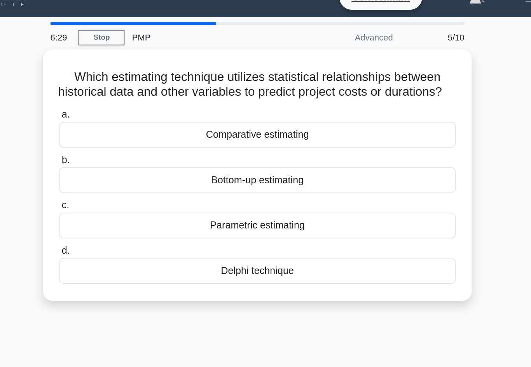
scroll to position [0, 0]
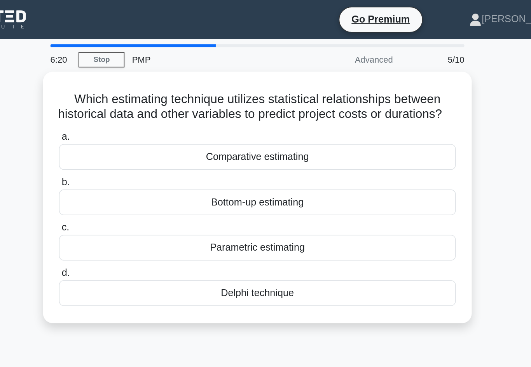
click at [140, 163] on div "Parametric estimating" at bounding box center [266, 157] width 252 height 16
click at [140, 147] on input "c. Parametric estimating" at bounding box center [140, 144] width 0 height 5
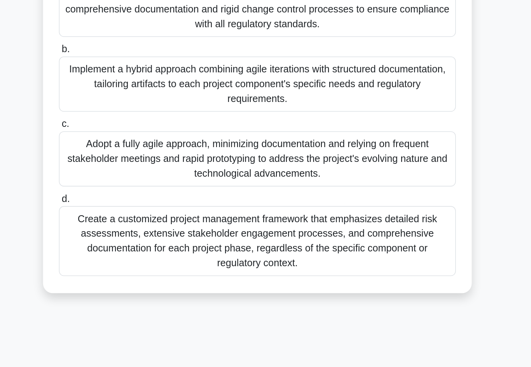
scroll to position [43, 0]
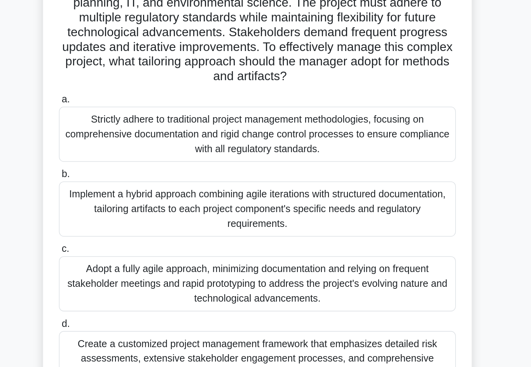
click at [140, 161] on div "Implement a hybrid approach combining agile iterations with structured document…" at bounding box center [266, 178] width 252 height 35
click at [140, 154] on input "b. Implement a hybrid approach combining agile iterations with structured docum…" at bounding box center [140, 156] width 0 height 5
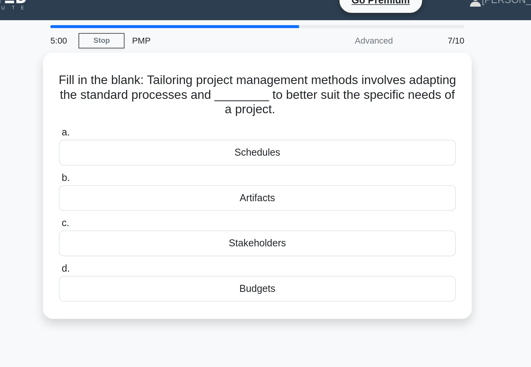
scroll to position [0, 0]
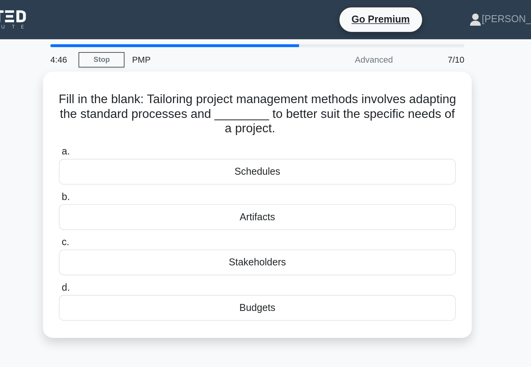
click at [140, 141] on div "Artifacts" at bounding box center [266, 138] width 252 height 16
click at [140, 128] on input "b. Artifacts" at bounding box center [140, 125] width 0 height 5
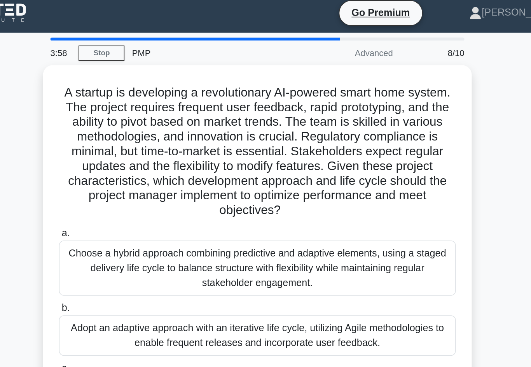
scroll to position [4, 0]
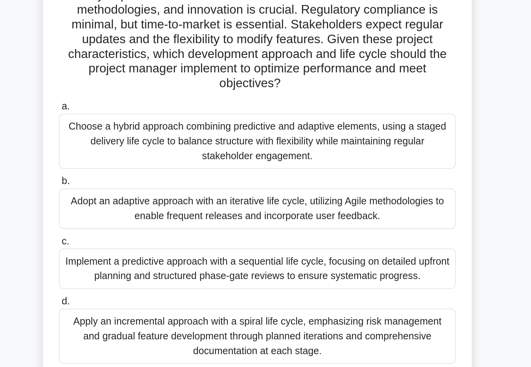
click at [140, 200] on div "Adopt an adaptive approach with an iterative life cycle, utilizing Agile method…" at bounding box center [266, 213] width 252 height 26
click at [140, 193] on input "b. Adopt an adaptive approach with an iterative life cycle, utilizing Agile met…" at bounding box center [140, 195] width 0 height 5
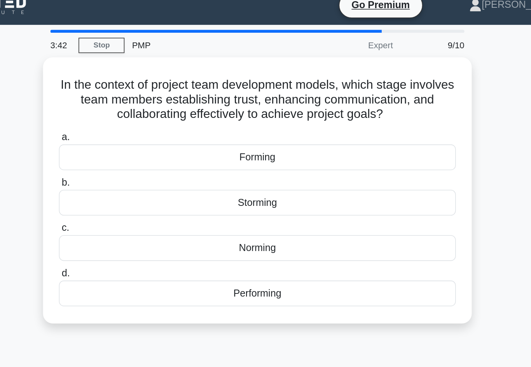
scroll to position [0, 0]
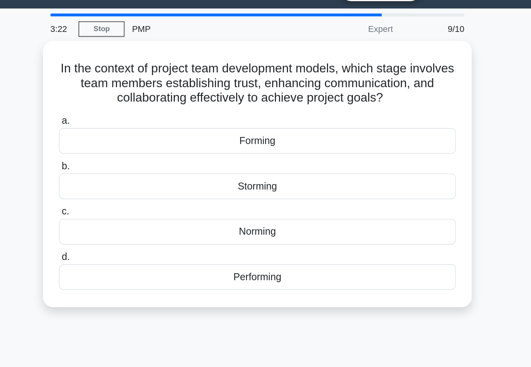
click at [140, 158] on div "Norming" at bounding box center [266, 166] width 252 height 16
click at [140, 153] on input "c. Norming" at bounding box center [140, 153] width 0 height 5
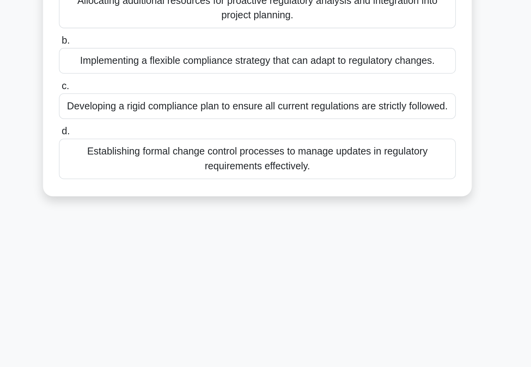
scroll to position [2, 0]
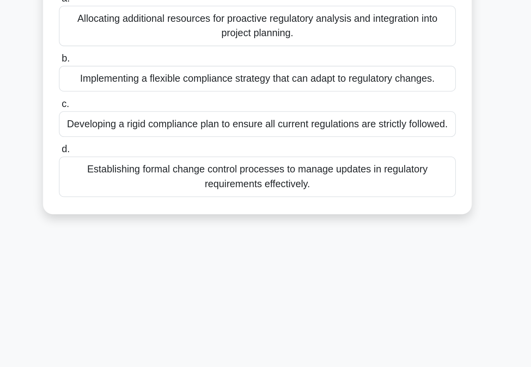
click at [140, 213] on div "Establishing formal change control processes to manage updates in regulatory re…" at bounding box center [266, 226] width 252 height 26
click at [140, 206] on input "d. Establishing formal change control processes to manage updates in regulatory…" at bounding box center [140, 208] width 0 height 5
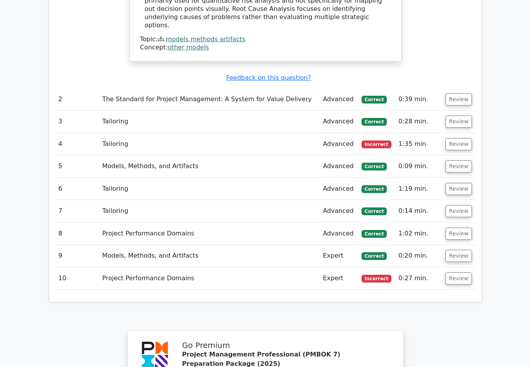
click at [466, 273] on button "Review" at bounding box center [459, 279] width 26 height 12
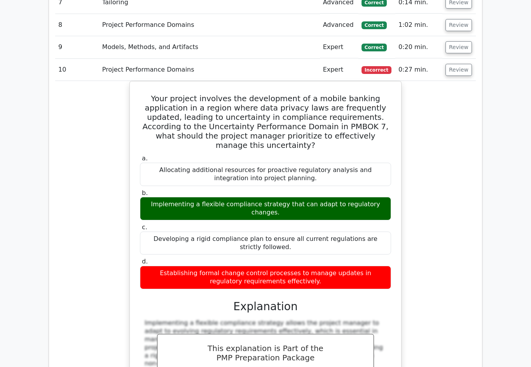
scroll to position [1087, 0]
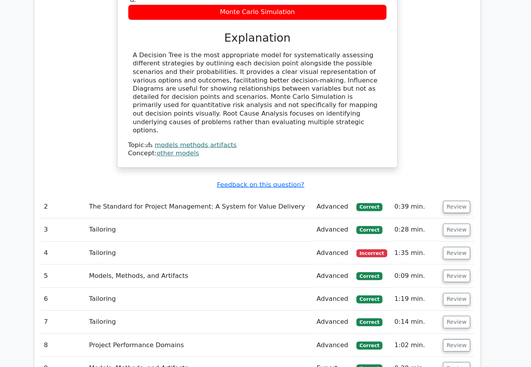
click at [448, 239] on button "Review" at bounding box center [459, 245] width 26 height 12
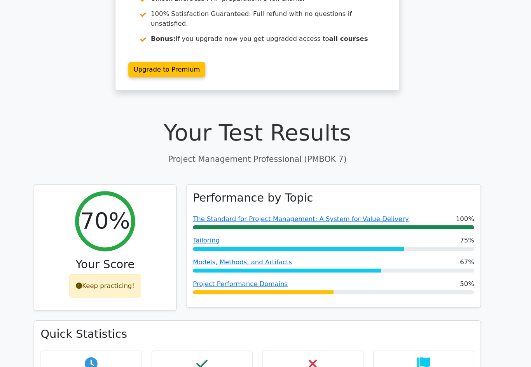
scroll to position [0, 0]
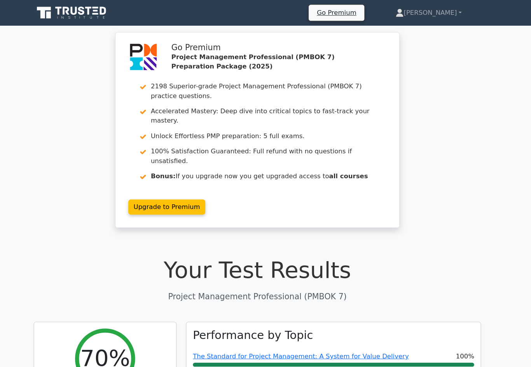
click at [426, 19] on link "[PERSON_NAME]" at bounding box center [432, 13] width 102 height 16
click at [410, 31] on link "Profile" at bounding box center [412, 31] width 61 height 12
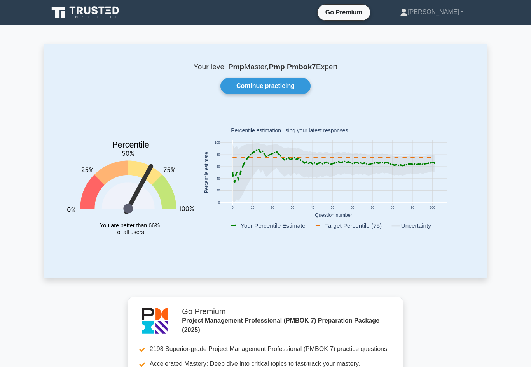
click at [285, 88] on link "Continue practicing" at bounding box center [266, 86] width 90 height 16
